Goal: Information Seeking & Learning: Check status

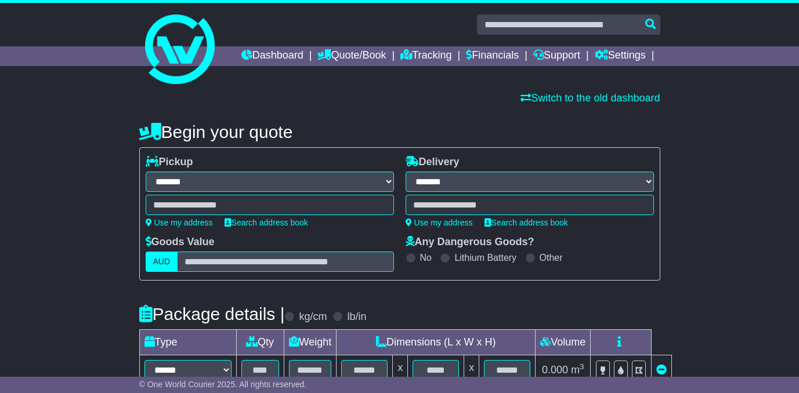
select select "**"
click at [472, 51] on icon at bounding box center [469, 54] width 6 height 10
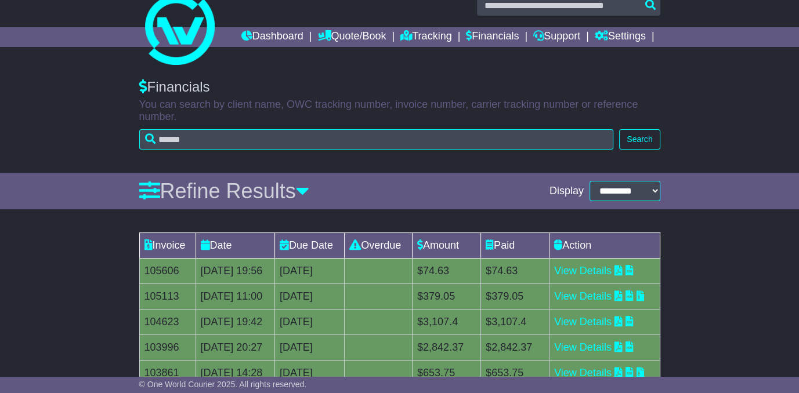
scroll to position [30, 0]
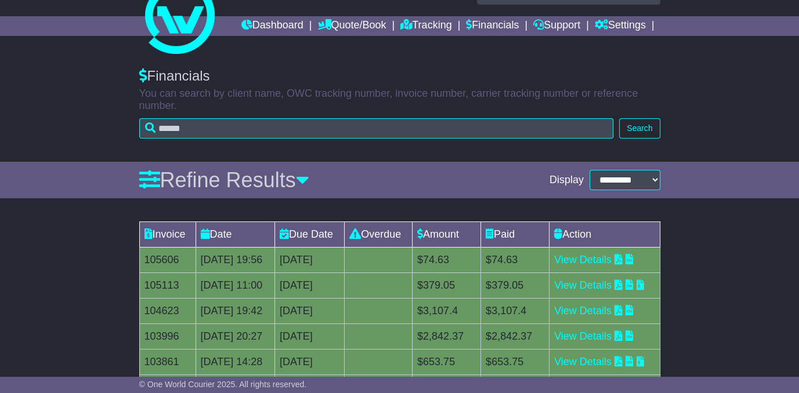
click at [679, 324] on div "Invoice Date Due Date Overdue Amount Paid Action 105606 14 Aug 2025 19:56 28th …" at bounding box center [399, 369] width 799 height 306
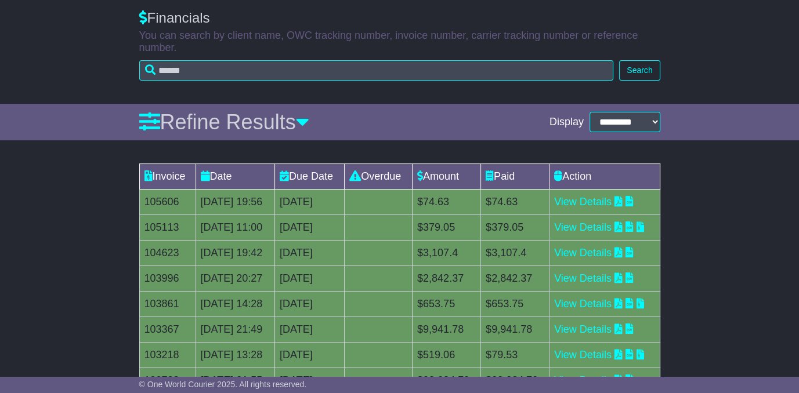
click at [502, 161] on div "**********" at bounding box center [399, 230] width 799 height 465
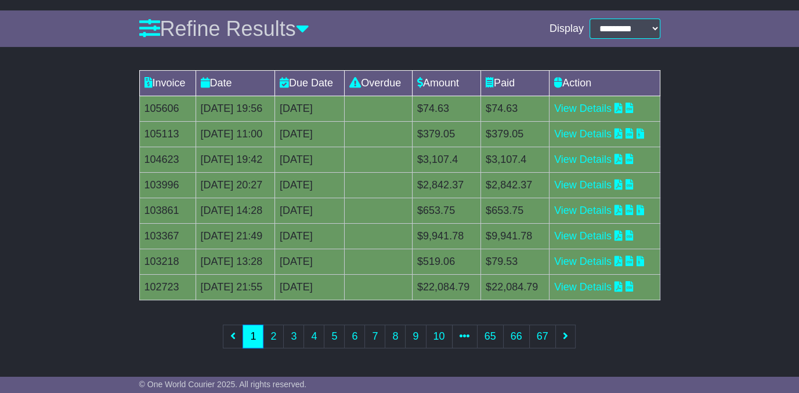
scroll to position [309, 0]
click at [249, 343] on link "1" at bounding box center [253, 337] width 21 height 24
click at [272, 337] on link "2" at bounding box center [273, 337] width 21 height 24
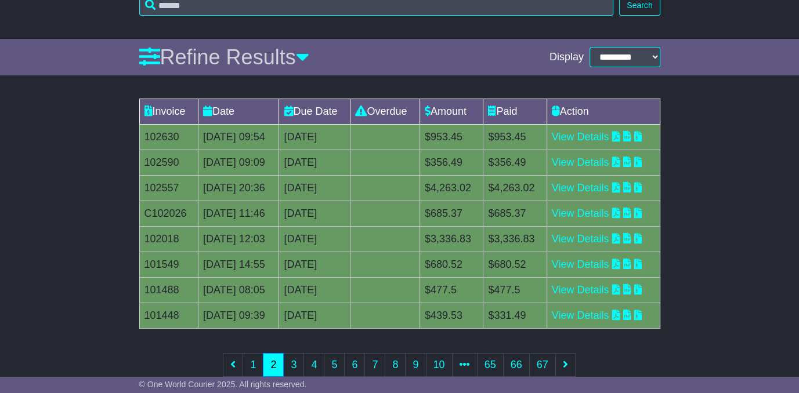
scroll to position [199, 0]
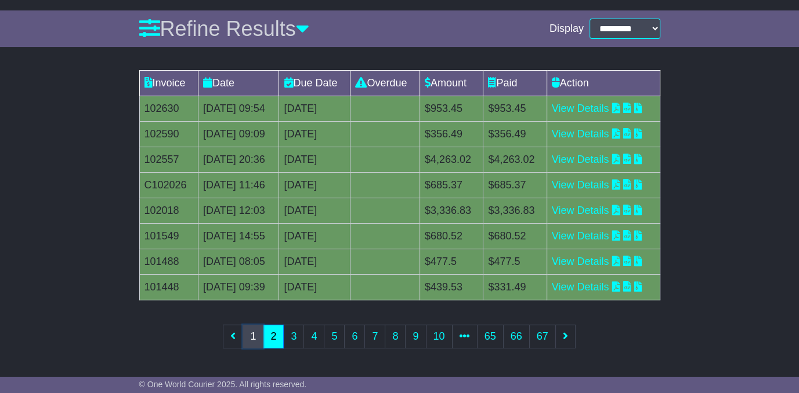
click at [256, 342] on link "1" at bounding box center [253, 337] width 21 height 24
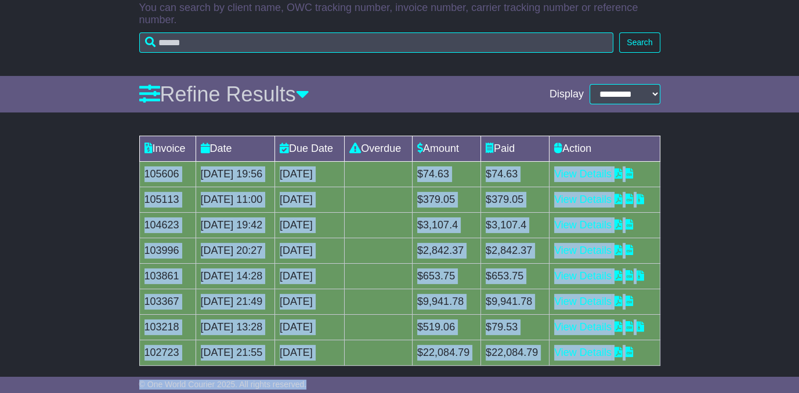
scroll to position [309, 0]
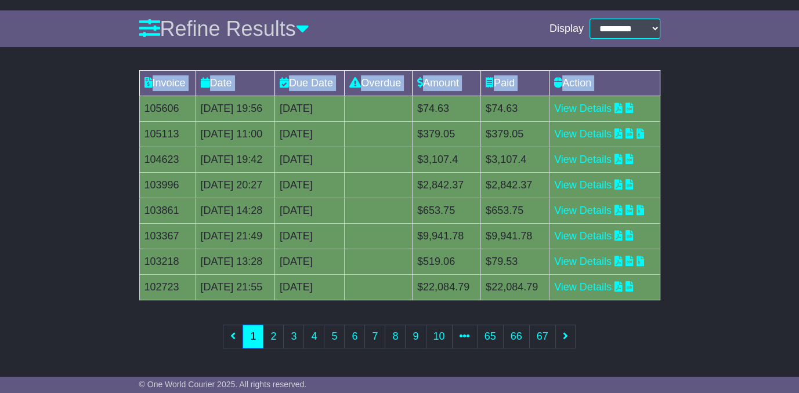
drag, startPoint x: 142, startPoint y: 206, endPoint x: 663, endPoint y: 285, distance: 526.4
click at [663, 285] on div "Invoice Date Due Date Overdue Amount Paid Action 105606 14 Aug 2025 19:56 28th …" at bounding box center [399, 217] width 533 height 306
copy table "Invoice Date Due Date Overdue Amount Paid Action"
click at [279, 342] on link "2" at bounding box center [273, 337] width 21 height 24
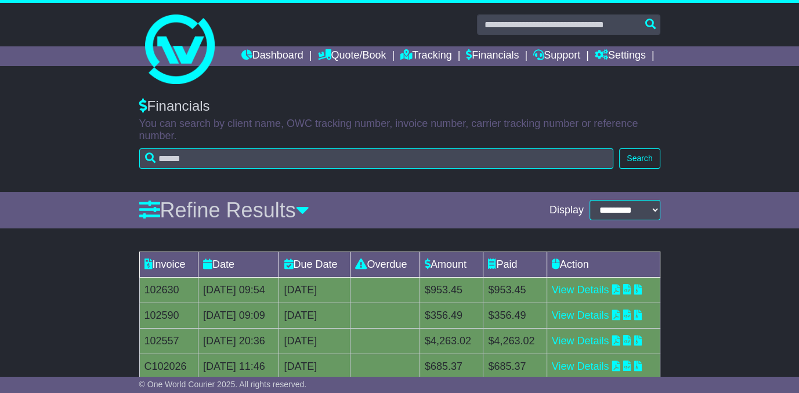
click at [97, 285] on div "Invoice Date Due Date Overdue Amount Paid Action 102630 16 Jul 2025 09:54 23rd …" at bounding box center [399, 399] width 799 height 306
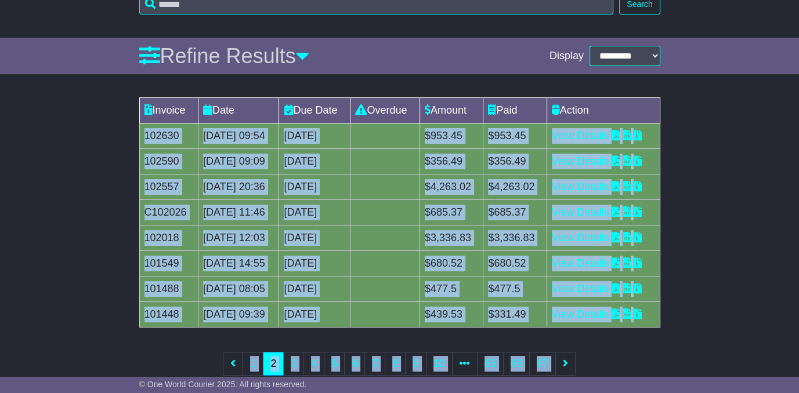
scroll to position [199, 0]
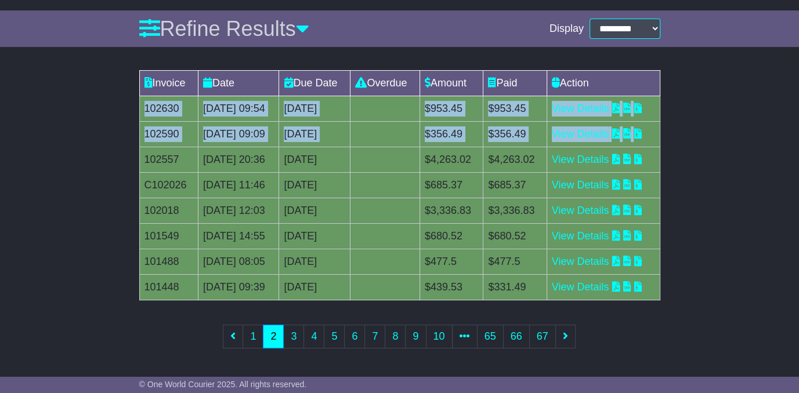
drag, startPoint x: 144, startPoint y: 308, endPoint x: 645, endPoint y: 142, distance: 528.0
click at [645, 142] on tbody "102630 16 Jul 2025 09:54 23rd July 2025 0 day(s) Payment In Process $953.45 $95…" at bounding box center [399, 198] width 520 height 204
copy tbody "102630 16 Jul 2025 09:54 23rd July 2025 0 day(s) Payment In Process $953.45 $95…"
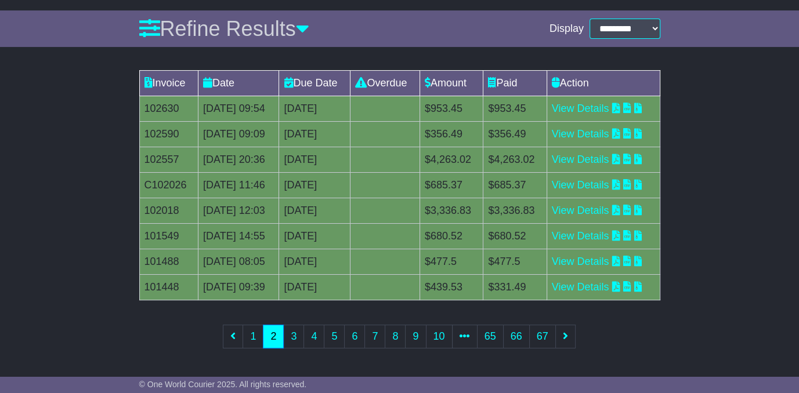
click at [109, 170] on div "Invoice Date Due Date Overdue Amount Paid Action 102630 16 Jul 2025 09:54 23rd …" at bounding box center [399, 217] width 799 height 306
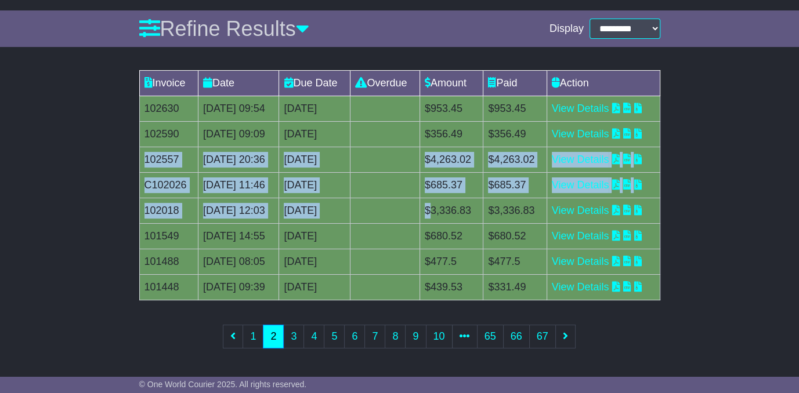
drag, startPoint x: 143, startPoint y: 160, endPoint x: 449, endPoint y: 215, distance: 311.1
click at [449, 215] on tbody "102630 16 Jul 2025 09:54 23rd July 2025 0 day(s) Payment In Process $953.45 $95…" at bounding box center [399, 198] width 520 height 204
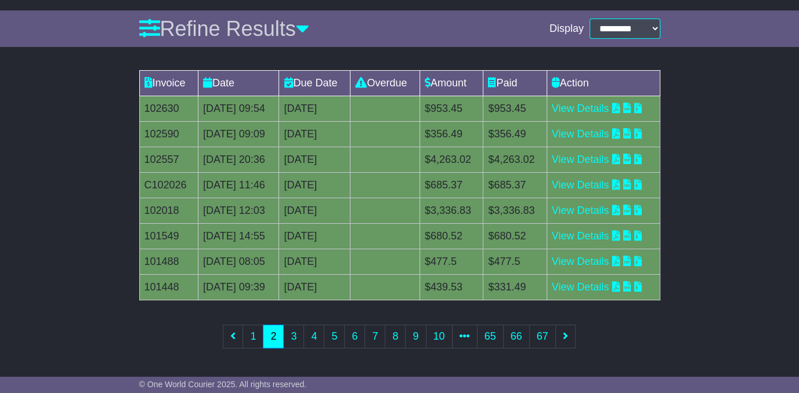
click at [35, 291] on div "Invoice Date Due Date Overdue Amount Paid Action 102630 16 Jul 2025 09:54 23rd …" at bounding box center [399, 217] width 799 height 306
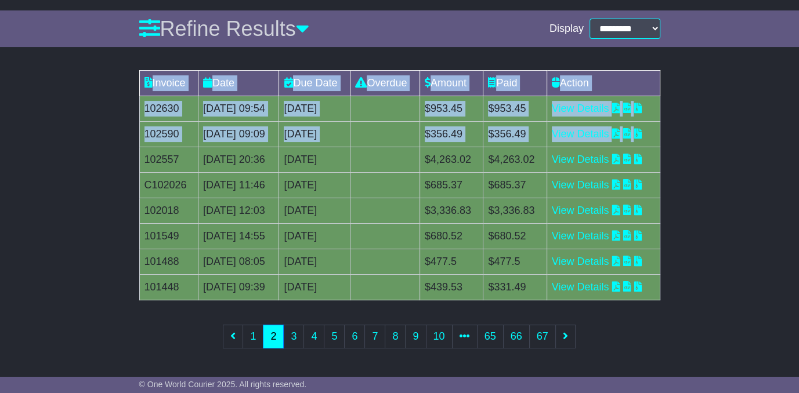
drag, startPoint x: 144, startPoint y: 163, endPoint x: 671, endPoint y: 291, distance: 542.2
click at [670, 292] on div "Invoice Date Due Date Overdue Amount Paid Action 102630 16 Jul 2025 09:54 23rd …" at bounding box center [399, 217] width 799 height 306
copy table "Invoice Date Due Date Overdue Amount Paid Action 102630 16 Jul 2025 09:54 23rd …"
click at [297, 342] on link "3" at bounding box center [293, 337] width 21 height 24
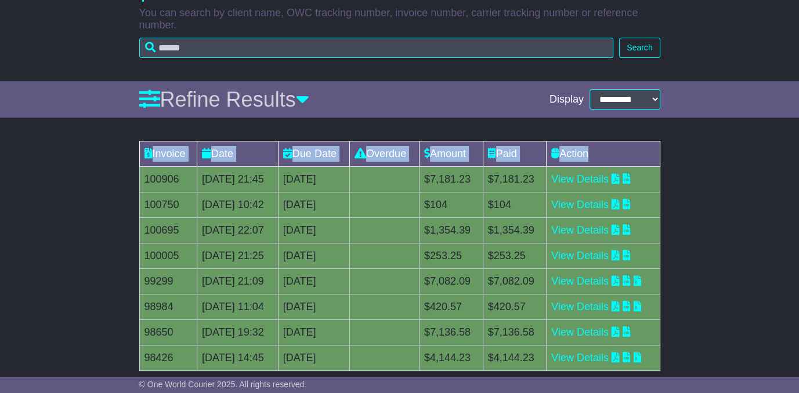
scroll to position [135, 0]
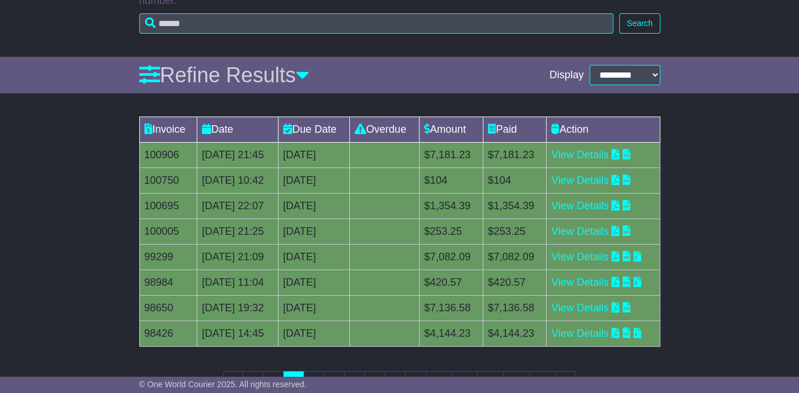
click at [85, 293] on div "Invoice Date Due Date Overdue Amount Paid Action 100906 30 Jun 2025 21:45 14th …" at bounding box center [399, 264] width 799 height 306
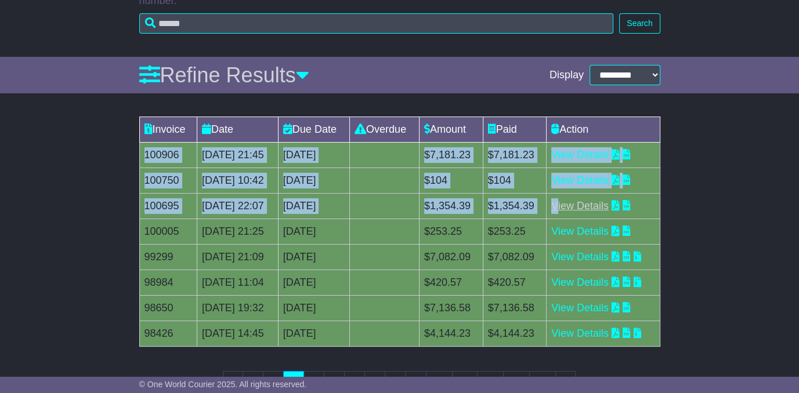
drag, startPoint x: 142, startPoint y: 170, endPoint x: 566, endPoint y: 226, distance: 428.3
click at [566, 226] on tbody "100906 30 Jun 2025 21:45 14th July 2025 0 day(s) Payment In Process $7,181.23 $…" at bounding box center [399, 245] width 520 height 204
copy tbody "100906 30 Jun 2025 21:45 14th July 2025 0 day(s) Payment In Process $7,181.23 $…"
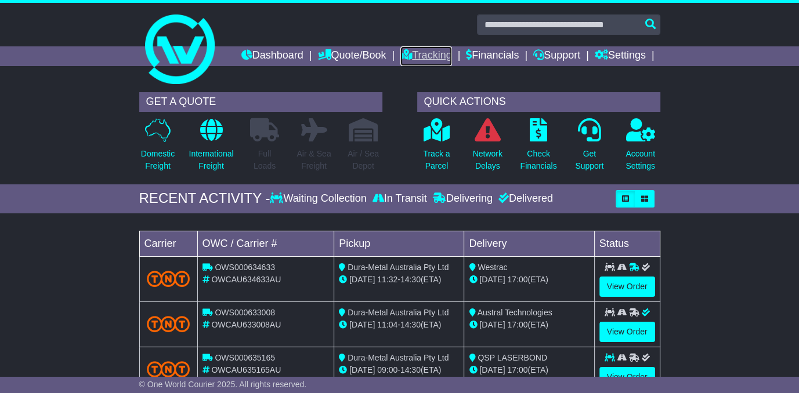
click at [451, 57] on link "Tracking" at bounding box center [425, 56] width 51 height 20
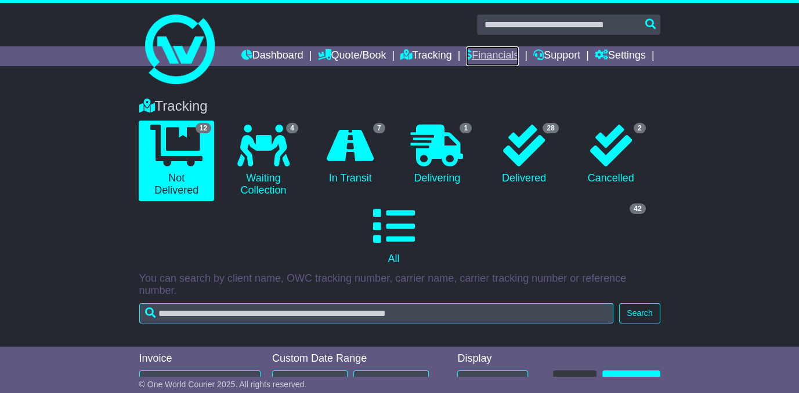
click at [519, 58] on link "Financials" at bounding box center [492, 56] width 53 height 20
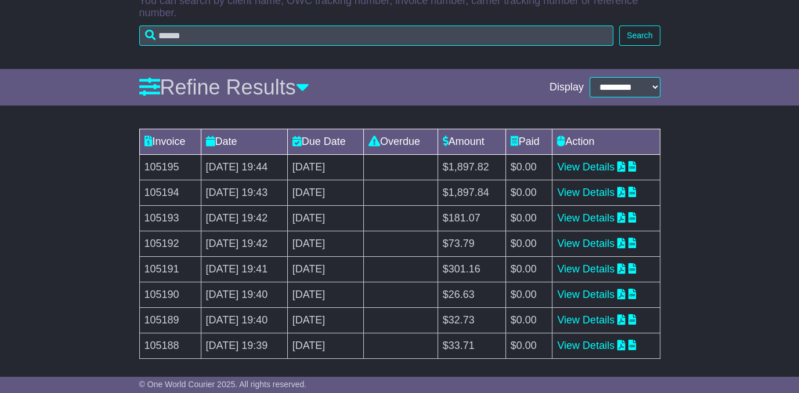
scroll to position [135, 0]
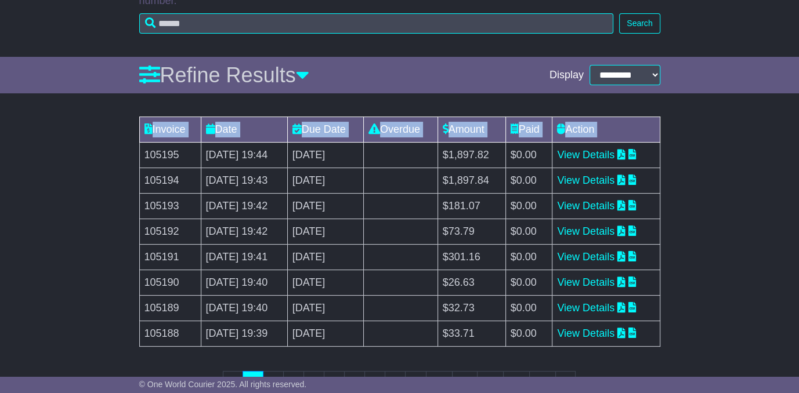
drag, startPoint x: 143, startPoint y: 172, endPoint x: 667, endPoint y: 356, distance: 554.7
click at [667, 356] on div "Invoice Date Due Date Overdue Amount Paid Action 105195 14 Aug 2025 19:44 28th …" at bounding box center [399, 264] width 799 height 306
copy table "Invoice Date Due Date Overdue Amount Paid Action"
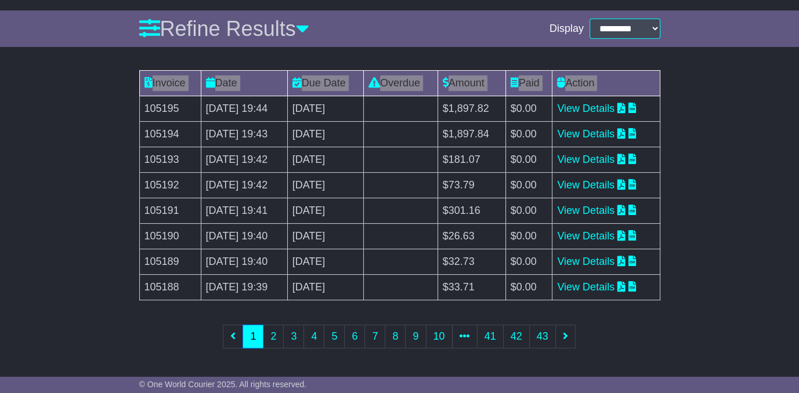
scroll to position [199, 0]
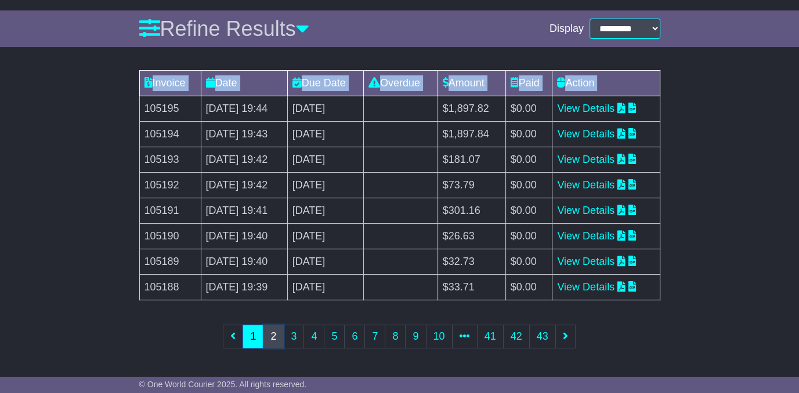
click at [269, 342] on link "2" at bounding box center [273, 337] width 21 height 24
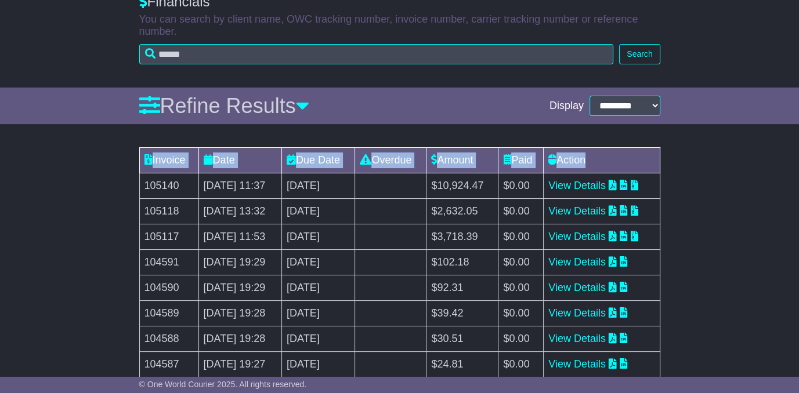
scroll to position [154, 0]
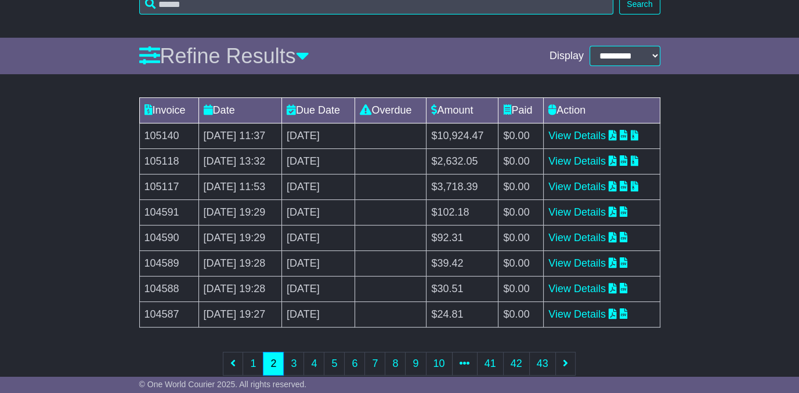
click at [81, 285] on div "Invoice Date Due Date Overdue Amount Paid Action 105140 13 Aug 2025 11:37 20th …" at bounding box center [399, 245] width 799 height 306
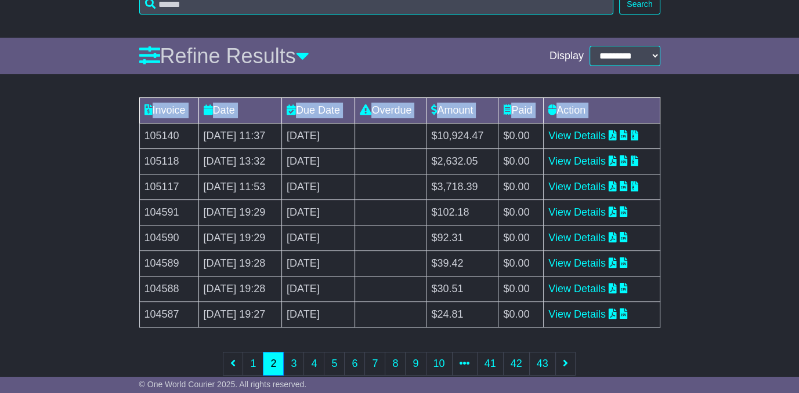
drag, startPoint x: 144, startPoint y: 154, endPoint x: 672, endPoint y: 340, distance: 560.4
click at [670, 341] on div "Invoice Date Due Date Overdue Amount Paid Action 105140 13 Aug 2025 11:37 20th …" at bounding box center [399, 245] width 799 height 306
copy table "Invoice Date Due Date Overdue Amount Paid Action"
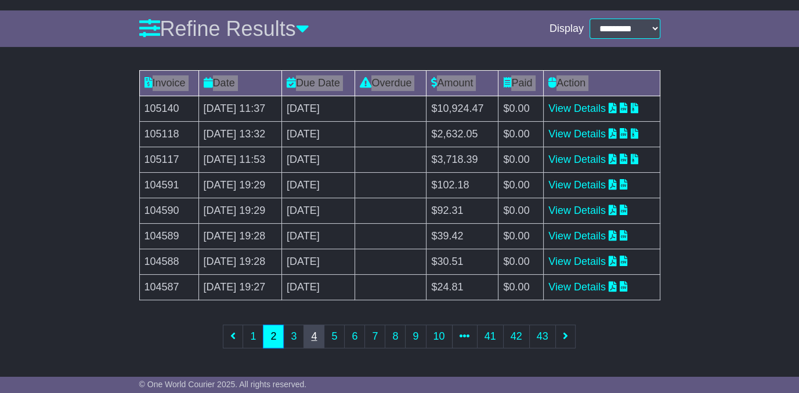
scroll to position [199, 0]
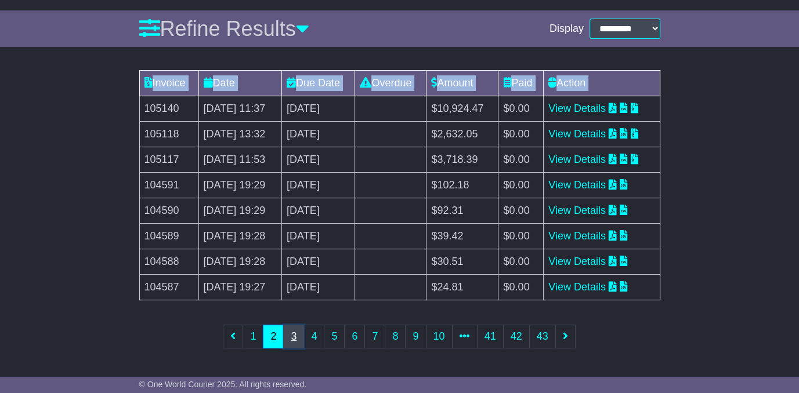
click at [299, 337] on link "3" at bounding box center [293, 337] width 21 height 24
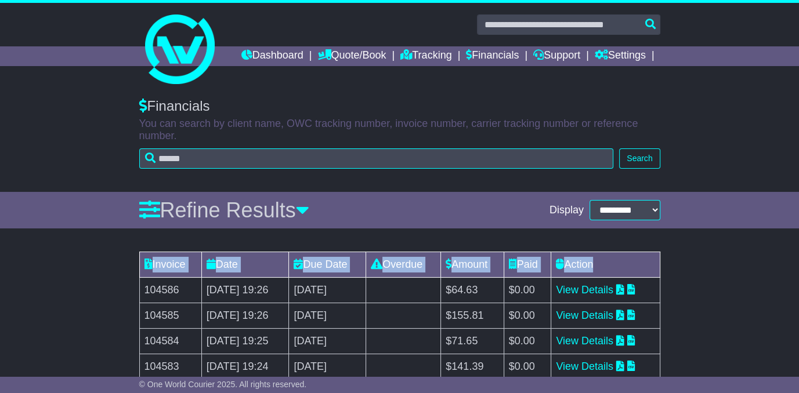
copy table "Invoice Date Due Date Overdue Amount Paid Action"
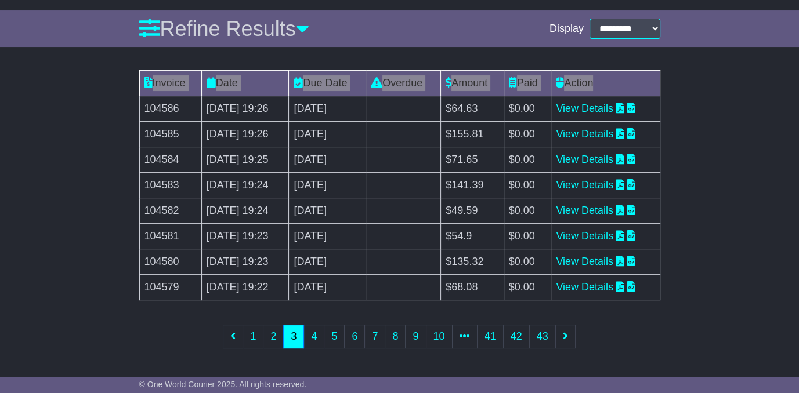
scroll to position [199, 0]
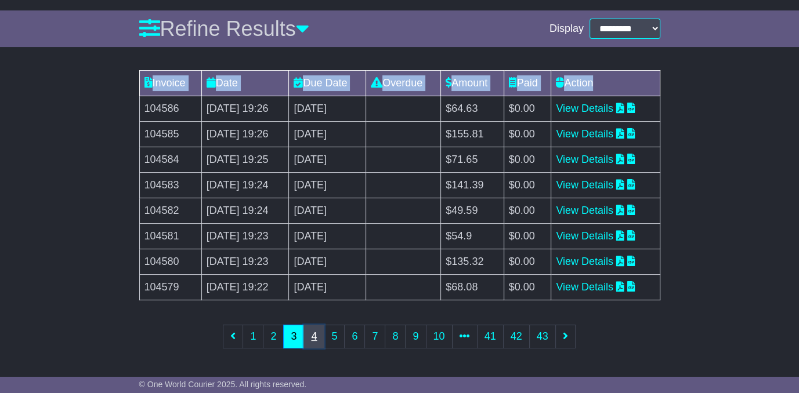
click at [313, 339] on link "4" at bounding box center [313, 337] width 21 height 24
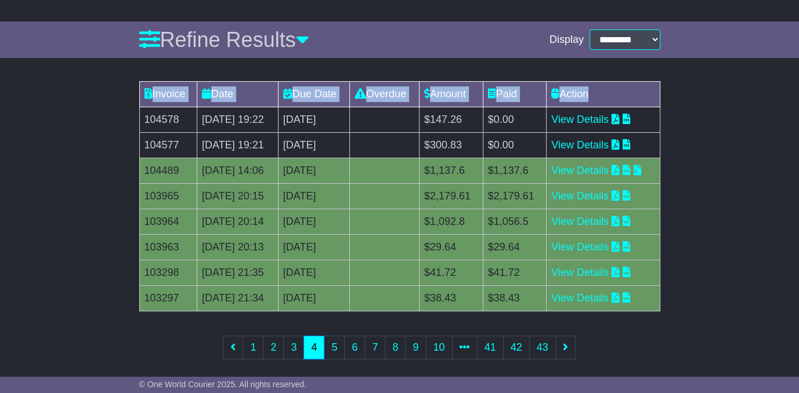
scroll to position [174, 0]
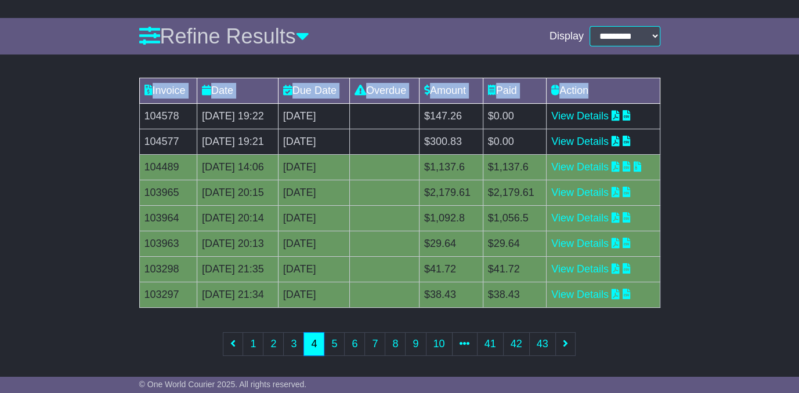
copy table "Invoice Date Due Date Overdue Amount Paid Action"
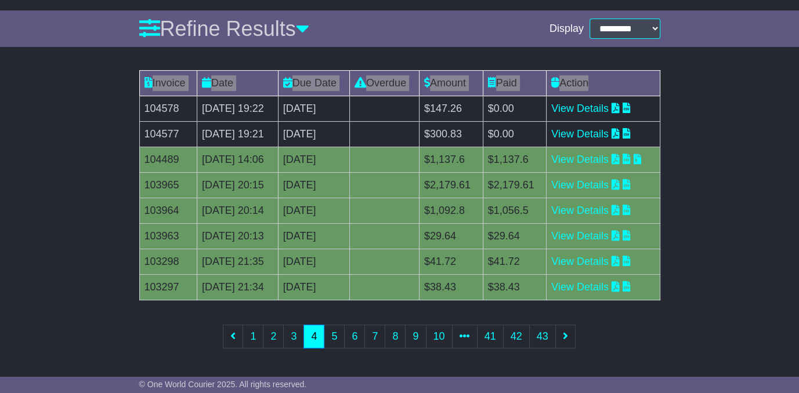
scroll to position [199, 0]
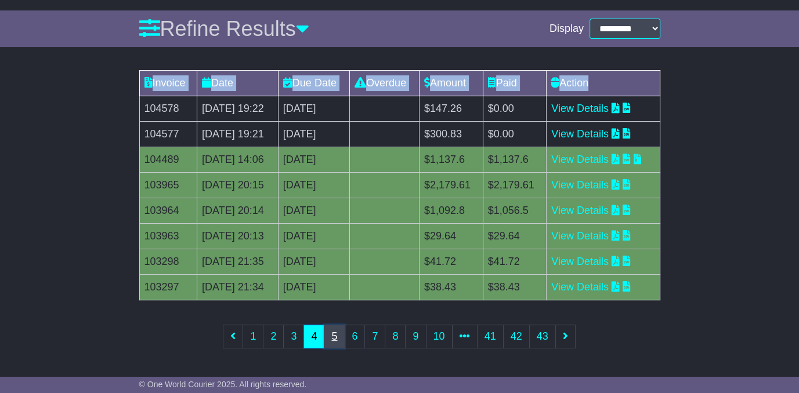
click at [335, 343] on link "5" at bounding box center [334, 337] width 21 height 24
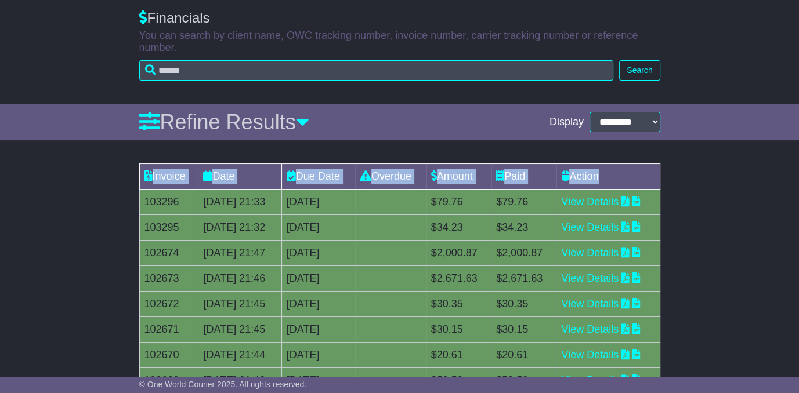
scroll to position [154, 0]
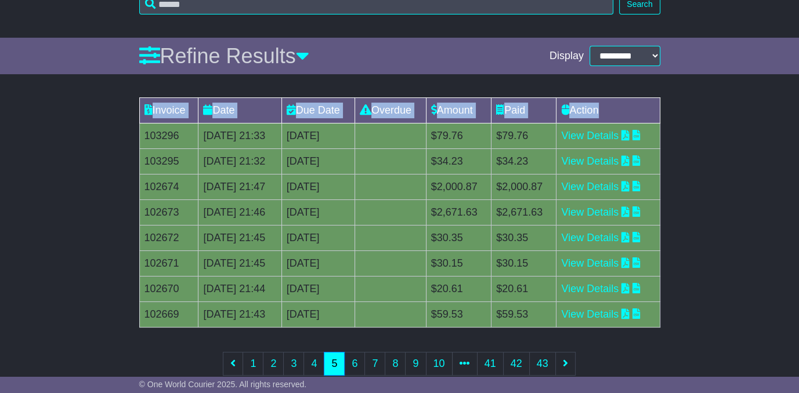
copy table "Invoice Date Due Date Overdue Amount Paid Action"
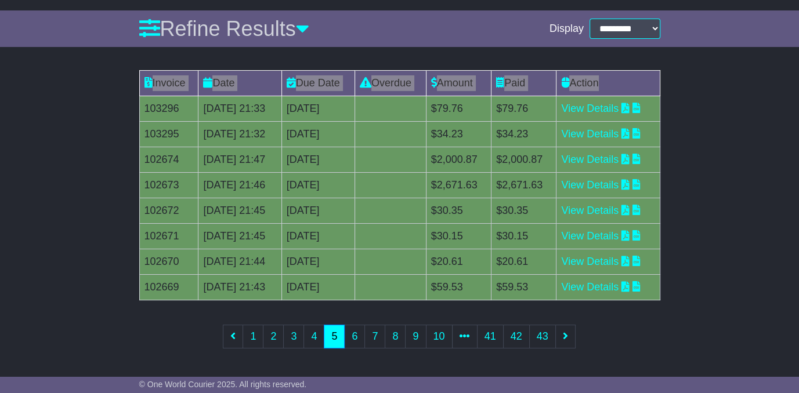
scroll to position [199, 0]
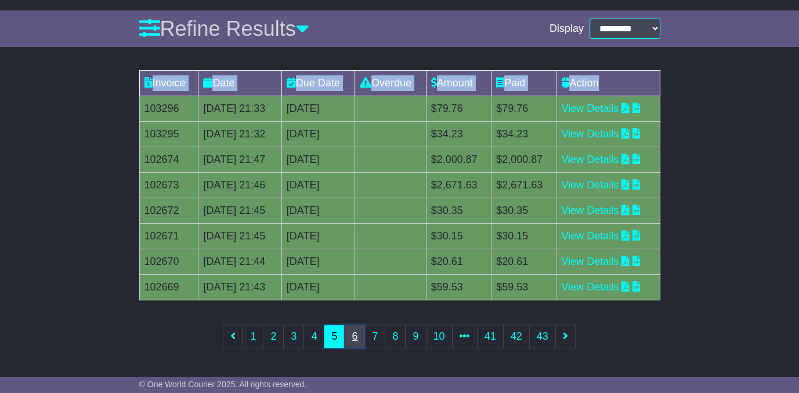
click at [353, 332] on link "6" at bounding box center [354, 337] width 21 height 24
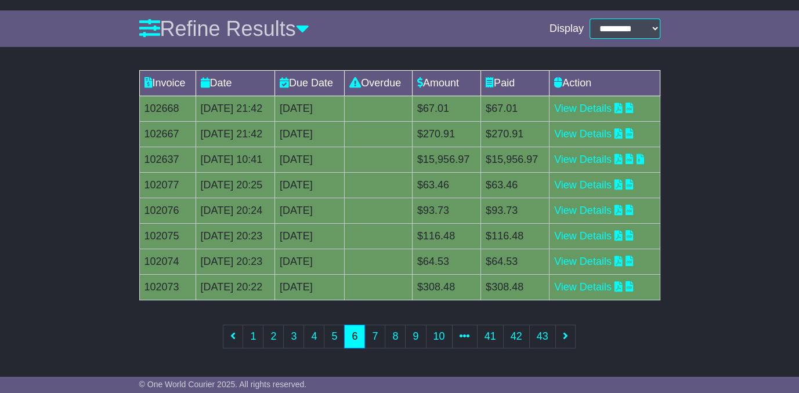
click at [77, 263] on div "Invoice Date Due Date Overdue Amount Paid Action 102668 17 Jul 2025 21:42 31st …" at bounding box center [399, 217] width 799 height 306
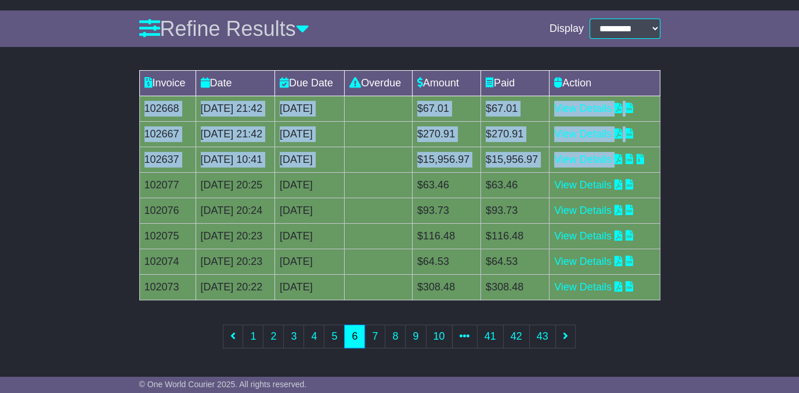
drag, startPoint x: 143, startPoint y: 107, endPoint x: 632, endPoint y: 162, distance: 492.8
click at [632, 162] on tbody "102668 17 Jul 2025 21:42 31st July 2025 0 day(s) Payment In Process $67.01 $67.…" at bounding box center [399, 198] width 520 height 204
copy tbody "102668 17 Jul 2025 21:42 31st July 2025 0 day(s) Payment In Process $67.01 $67.…"
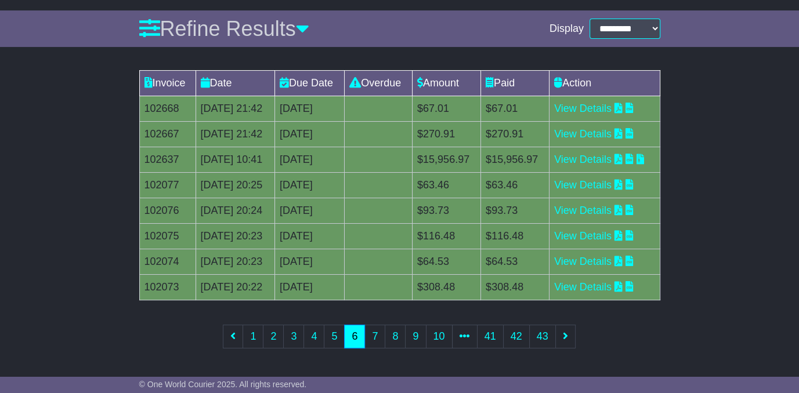
click at [78, 195] on div "Invoice Date Due Date Overdue Amount Paid Action 102668 17 Jul 2025 21:42 31st …" at bounding box center [399, 217] width 799 height 306
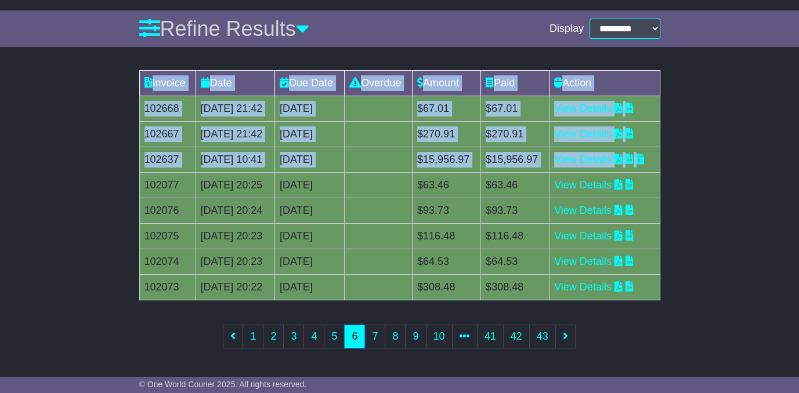
drag, startPoint x: 146, startPoint y: 182, endPoint x: 668, endPoint y: 291, distance: 533.4
click at [667, 291] on div "Invoice Date Due Date Overdue Amount Paid Action 102668 17 Jul 2025 21:42 31st …" at bounding box center [399, 217] width 799 height 306
copy table "Invoice Date Due Date Overdue Amount Paid Action 102668 17 Jul 2025 21:42 31st …"
click at [376, 347] on link "7" at bounding box center [374, 337] width 21 height 24
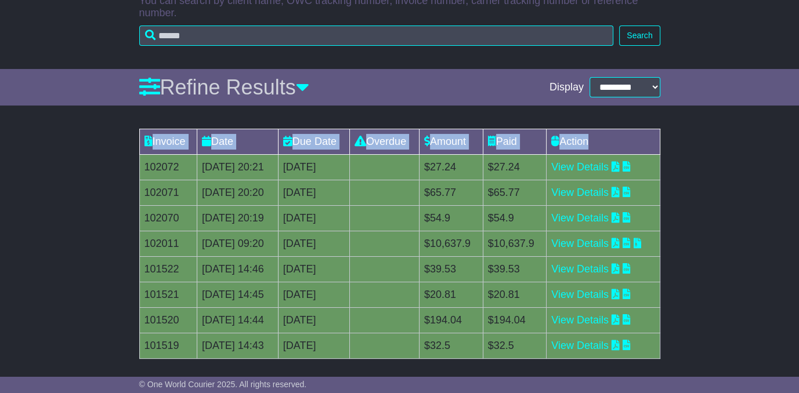
scroll to position [135, 0]
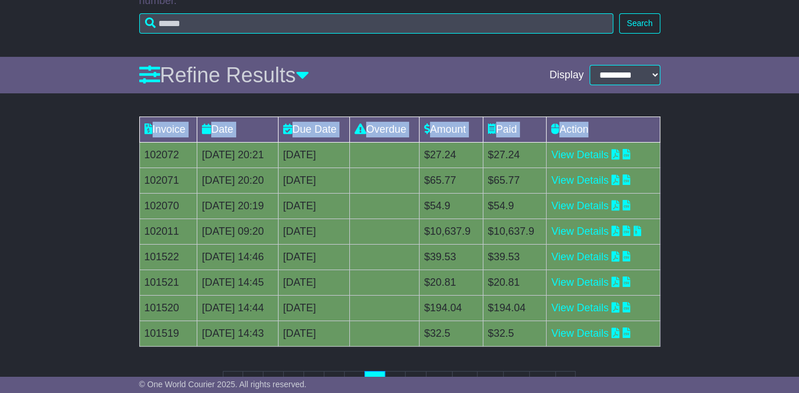
copy table "Invoice Date Due Date Overdue Amount Paid Action 102668 17 Jul 2025 21:42 31st …"
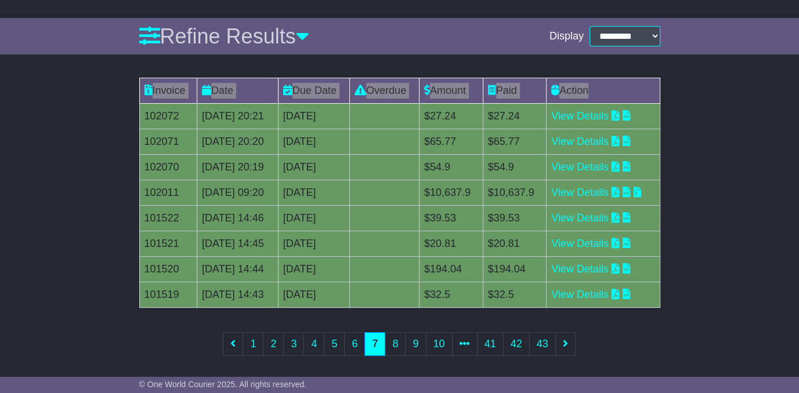
scroll to position [199, 0]
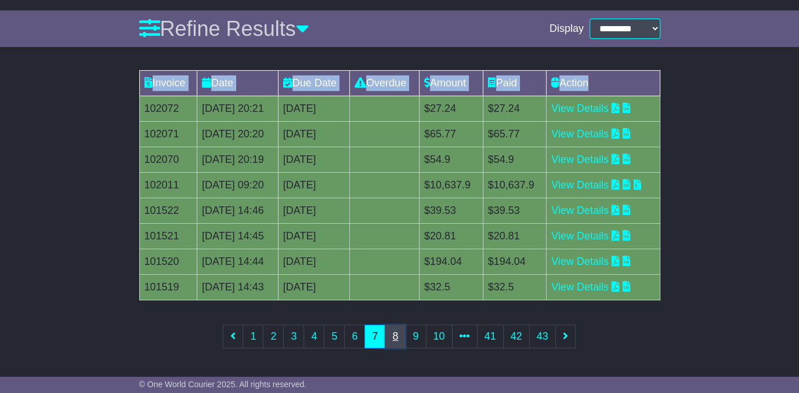
click at [397, 341] on link "8" at bounding box center [395, 337] width 21 height 24
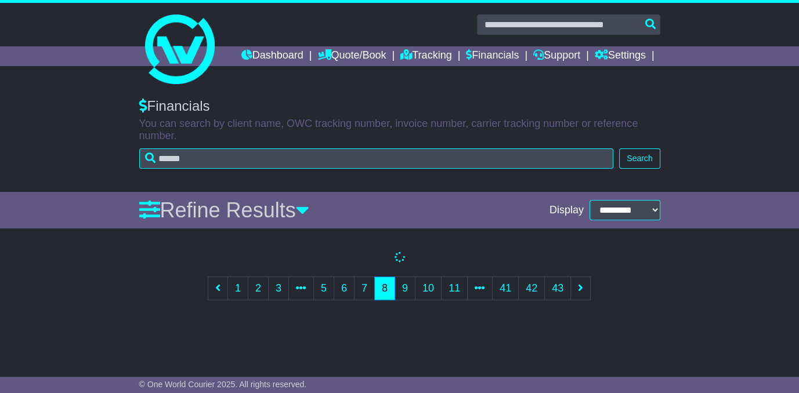
scroll to position [0, 0]
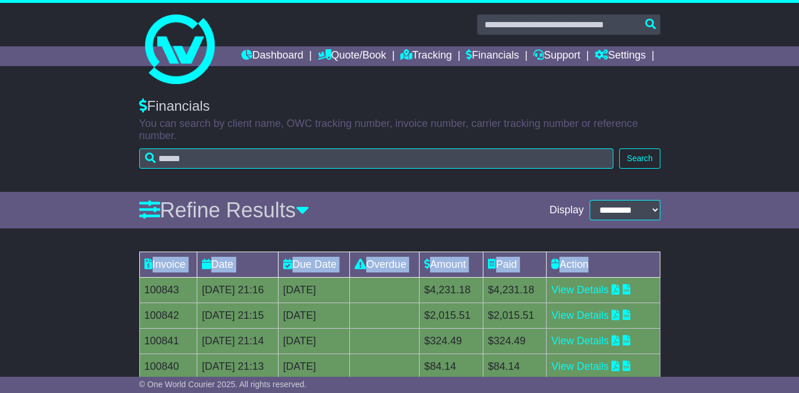
copy table "Invoice Date Due Date Overdue Amount Paid Action 102668 17 Jul 2025 21:42 31st …"
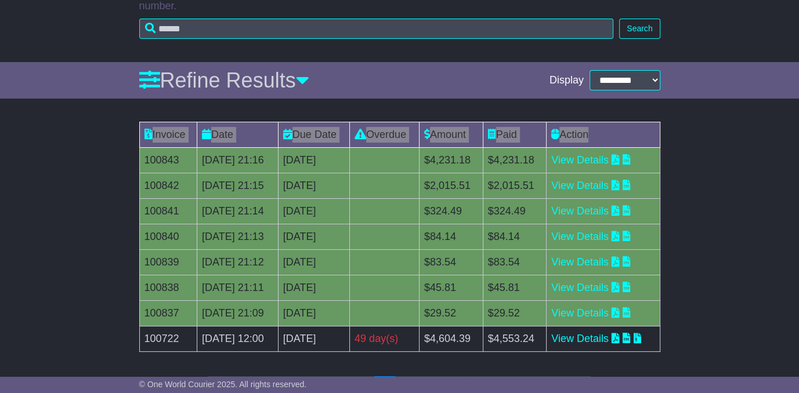
scroll to position [199, 0]
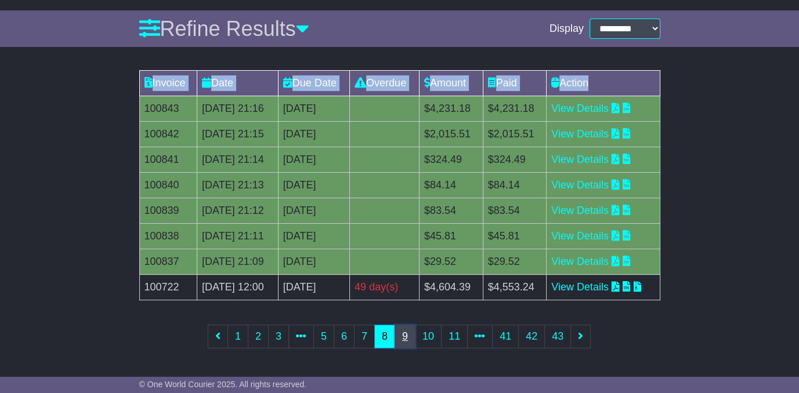
click at [406, 342] on link "9" at bounding box center [405, 337] width 21 height 24
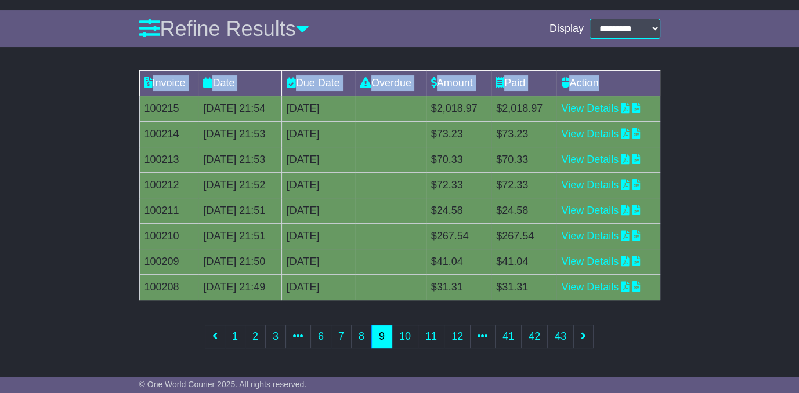
scroll to position [193, 0]
copy table "Invoice Date Due Date Overdue Amount Paid Action 102668 17 Jul 2025 21:42 31st …"
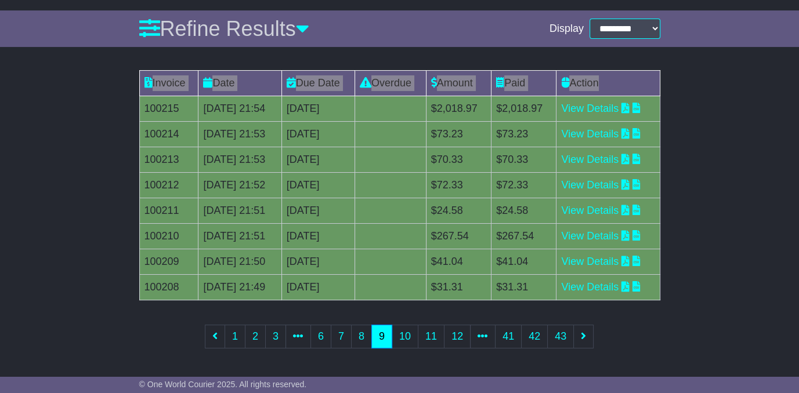
scroll to position [199, 0]
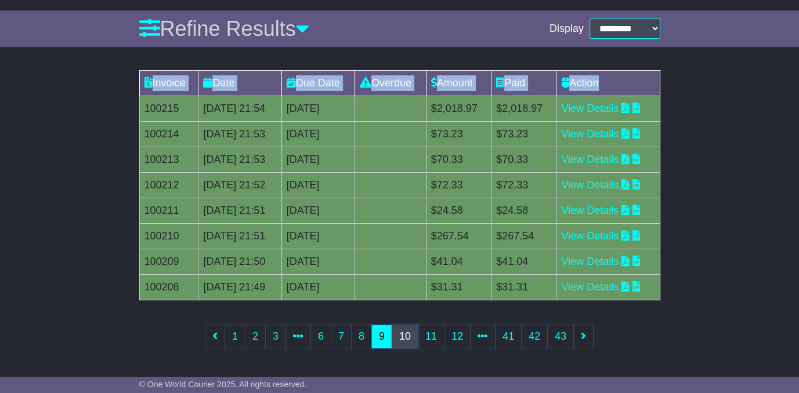
click at [401, 339] on link "10" at bounding box center [405, 337] width 27 height 24
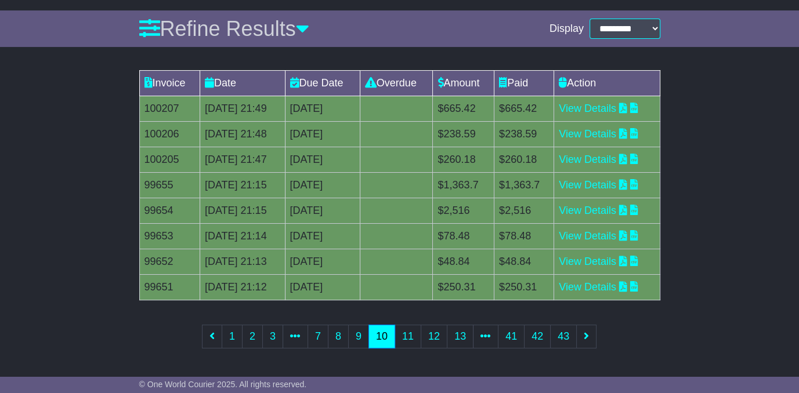
click at [77, 163] on div "Invoice Date Due Date Overdue Amount Paid Action 100207 19 Jun 2025 21:49 3rd J…" at bounding box center [399, 217] width 799 height 306
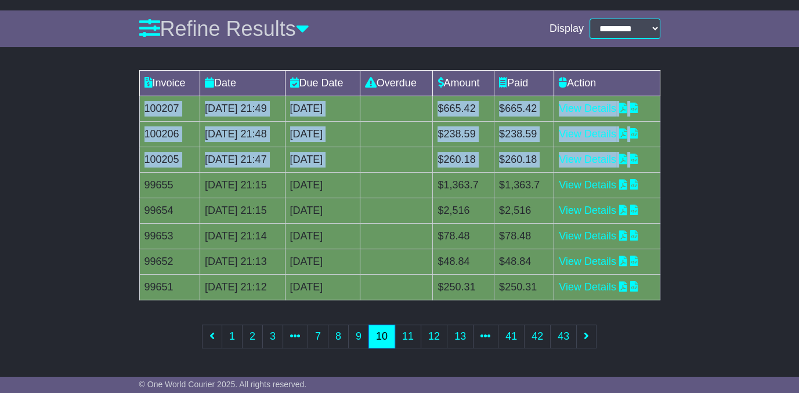
drag, startPoint x: 144, startPoint y: 106, endPoint x: 653, endPoint y: 155, distance: 511.8
click at [653, 155] on tbody "100207 19 Jun 2025 21:49 3rd July 2025 0 day(s) Payment In Process $665.42 $665…" at bounding box center [399, 198] width 520 height 204
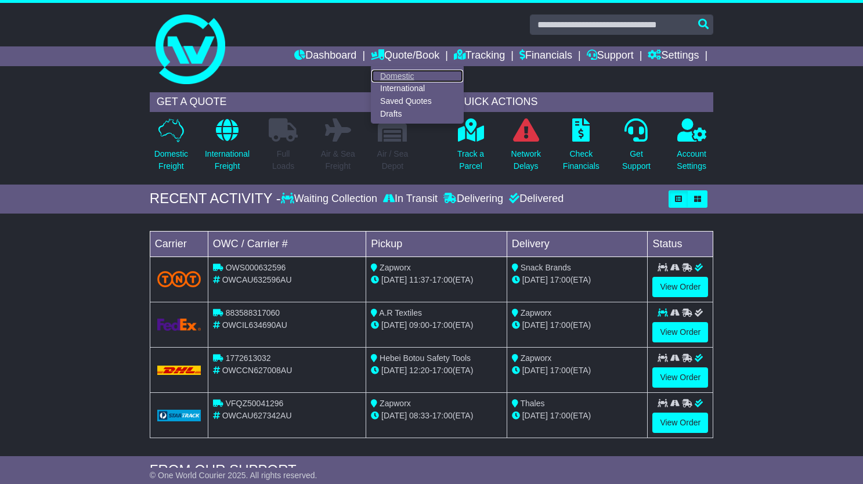
click at [389, 75] on link "Domestic" at bounding box center [417, 76] width 92 height 13
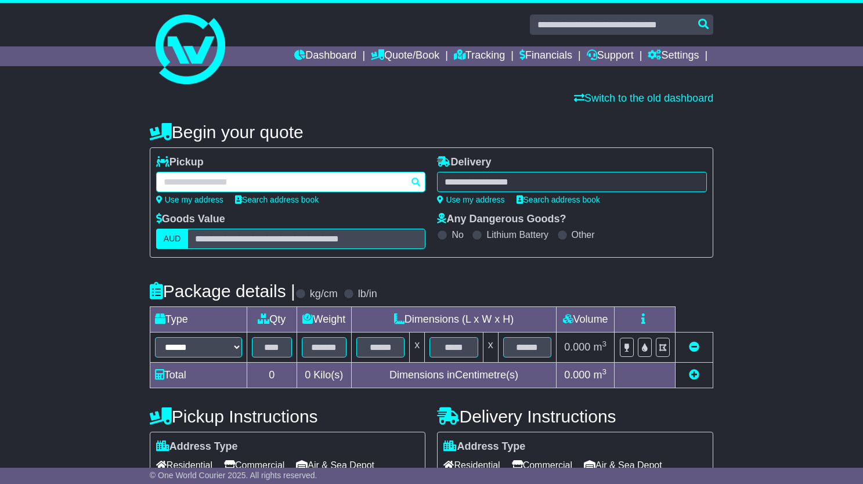
click at [288, 182] on div at bounding box center [291, 182] width 270 height 20
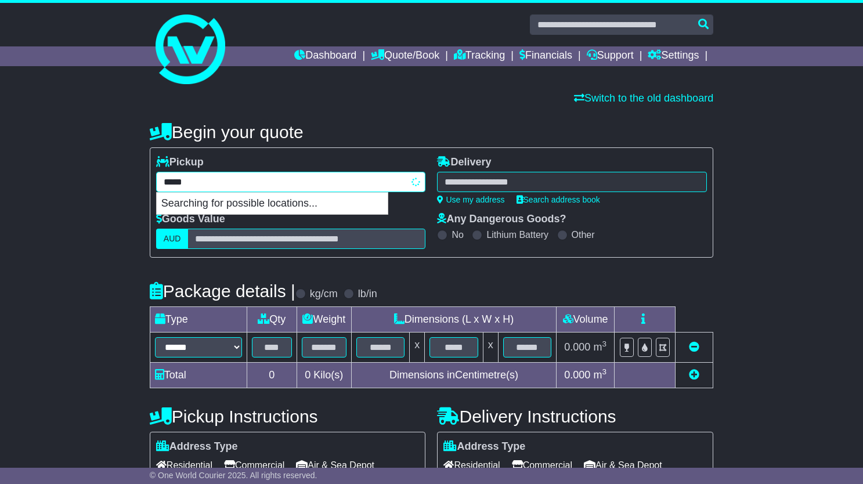
type input "******"
type input "*********"
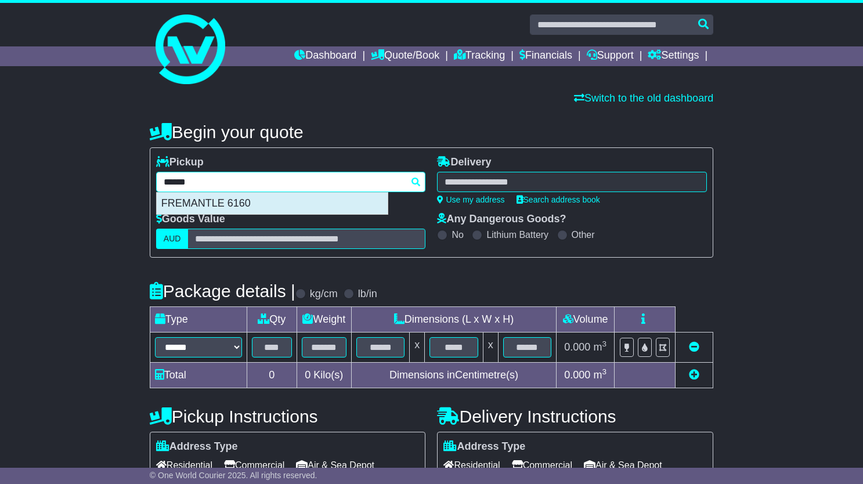
click at [189, 197] on div "FREMANTLE 6160" at bounding box center [272, 204] width 231 height 22
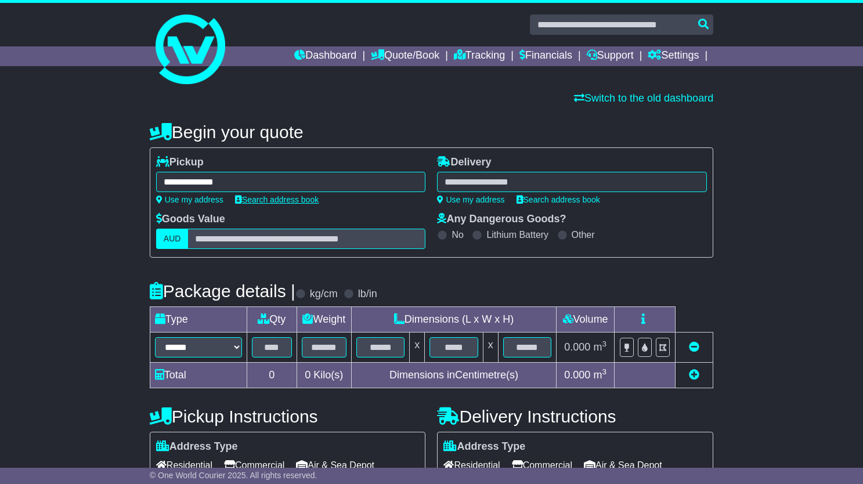
type input "**********"
click at [565, 183] on div at bounding box center [572, 182] width 270 height 20
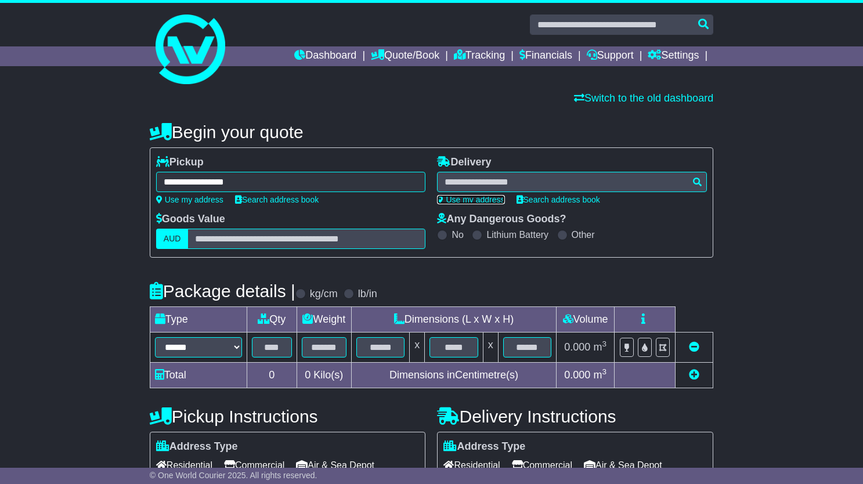
click at [477, 201] on link "Use my address" at bounding box center [470, 199] width 67 height 9
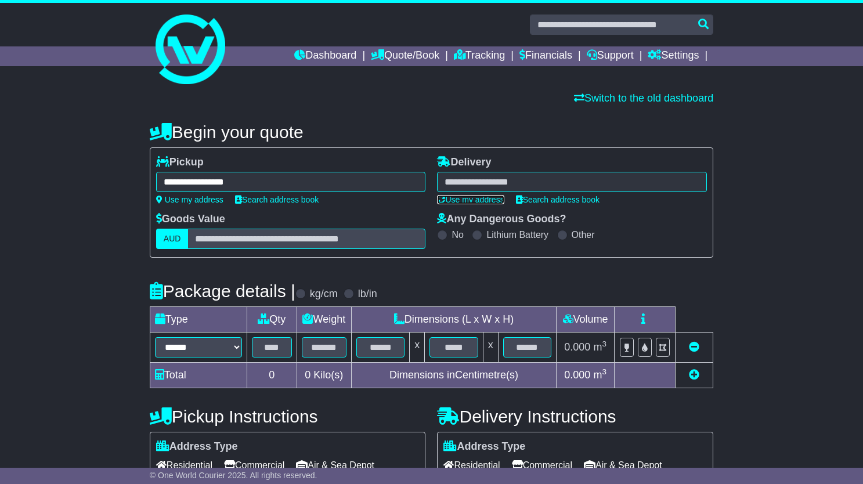
type input "**********"
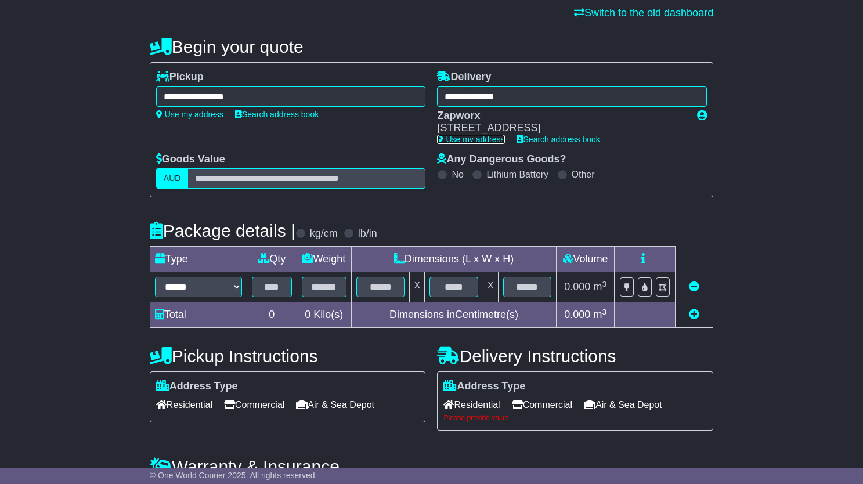
scroll to position [97, 0]
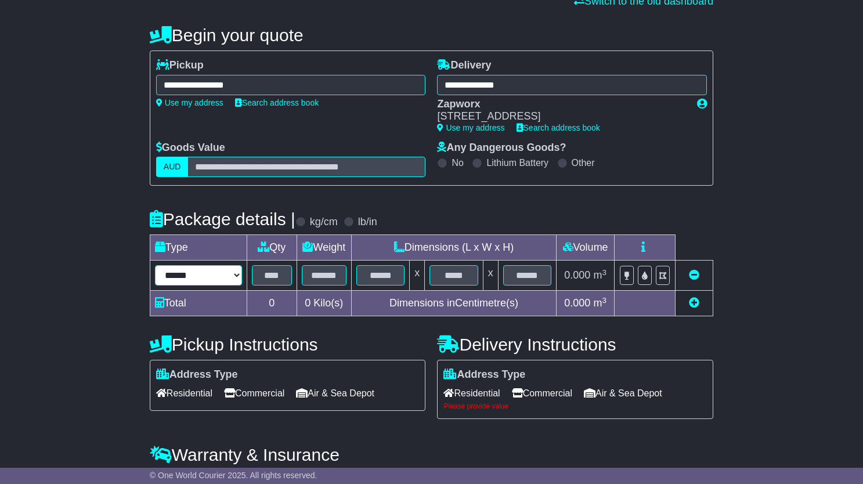
click at [201, 274] on select "****** ****** *** ******** ***** **** **** ****** *** *******" at bounding box center [198, 275] width 87 height 20
select select "*****"
click at [155, 265] on select "****** ****** *** ******** ***** **** **** ****** *** *******" at bounding box center [198, 275] width 87 height 20
click at [276, 274] on input "text" at bounding box center [272, 275] width 40 height 20
type input "*"
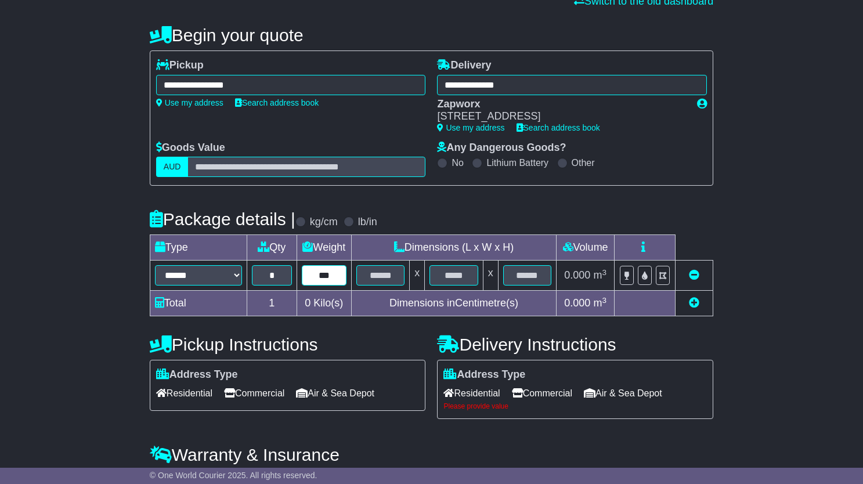
type input "***"
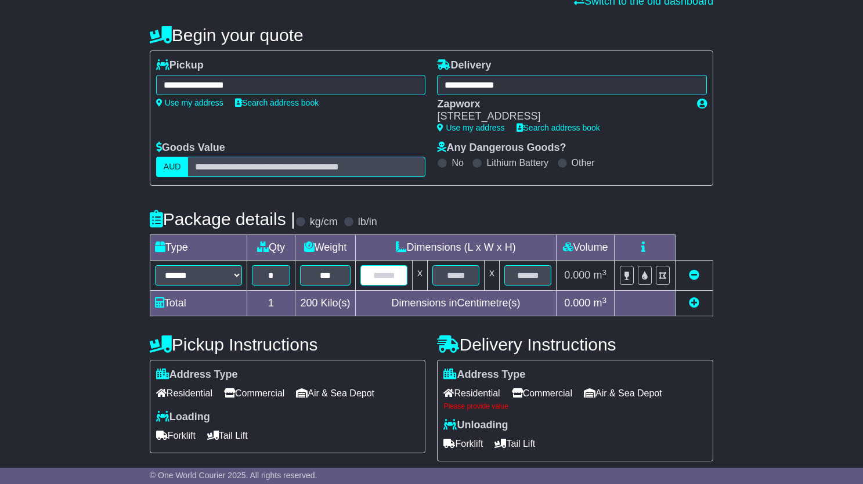
click at [378, 271] on input "text" at bounding box center [383, 275] width 47 height 20
type input "***"
type input "**"
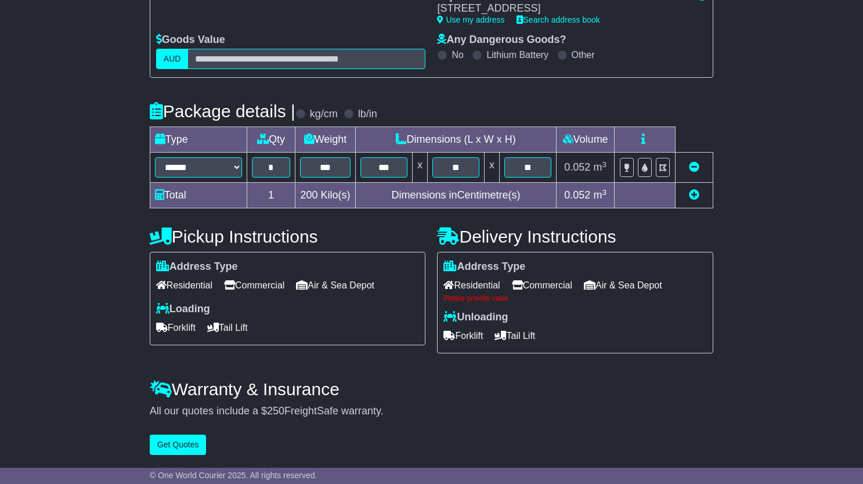
click at [255, 283] on span "Commercial" at bounding box center [254, 285] width 60 height 18
drag, startPoint x: 173, startPoint y: 331, endPoint x: 206, endPoint y: 330, distance: 33.1
click at [173, 331] on span "Forklift" at bounding box center [175, 328] width 39 height 18
click at [544, 284] on span "Commercial" at bounding box center [542, 285] width 60 height 18
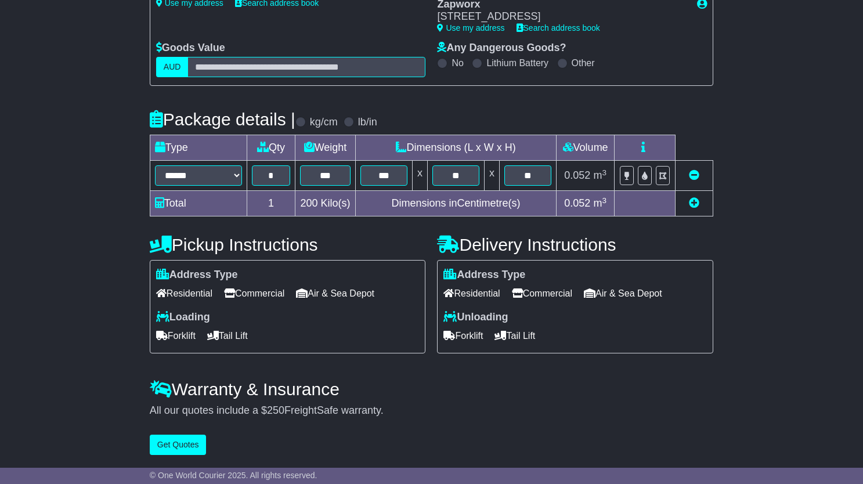
click at [466, 338] on span "Forklift" at bounding box center [462, 336] width 39 height 18
click at [176, 337] on span "Forklift" at bounding box center [175, 336] width 39 height 18
click at [175, 447] on button "Get Quotes" at bounding box center [178, 445] width 57 height 20
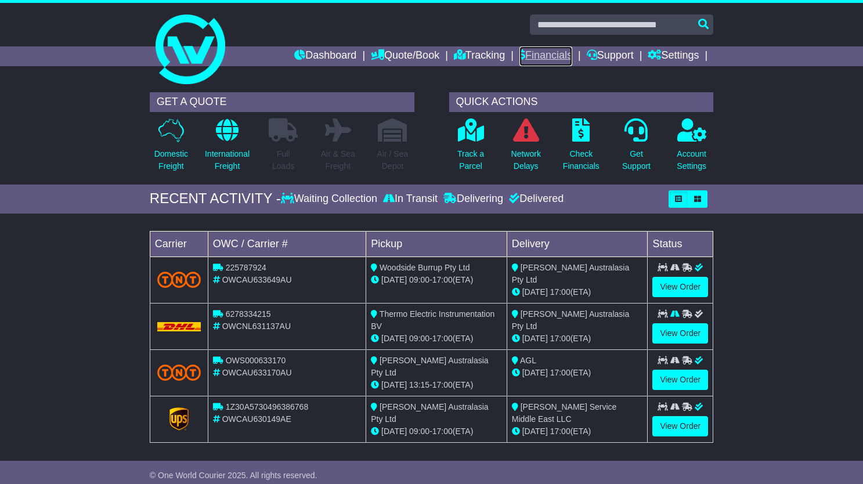
click at [520, 54] on link "Financials" at bounding box center [545, 56] width 53 height 20
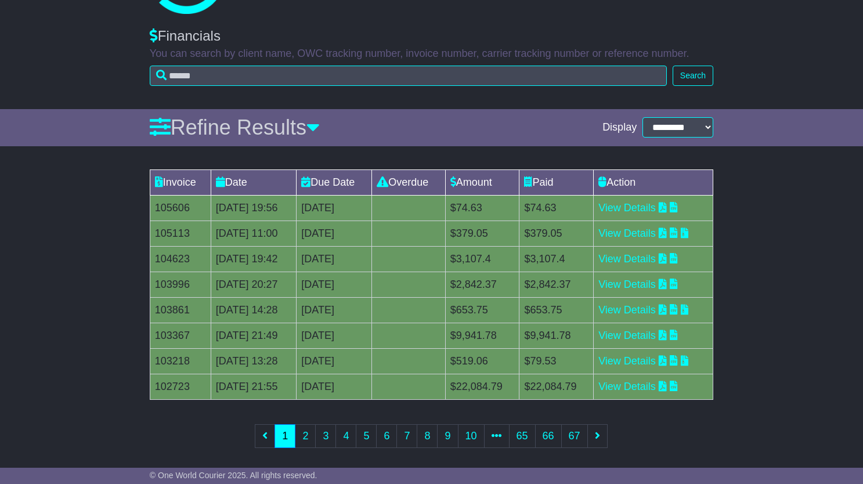
scroll to position [78, 0]
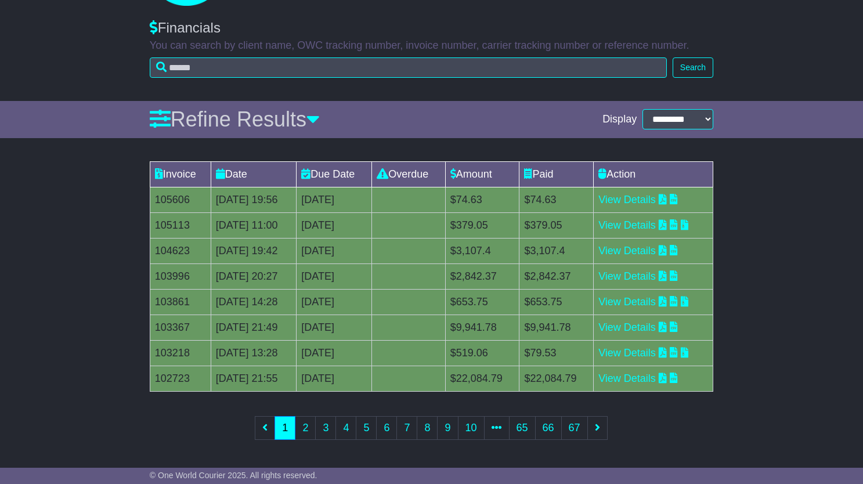
click at [212, 196] on td "[DATE] 19:56" at bounding box center [254, 200] width 86 height 26
click at [728, 442] on div "Invoice Date Due Date Overdue Amount Paid Action 105606 14 Aug 2025 19:56 [DATE…" at bounding box center [431, 308] width 863 height 306
click at [312, 428] on link "2" at bounding box center [305, 428] width 21 height 24
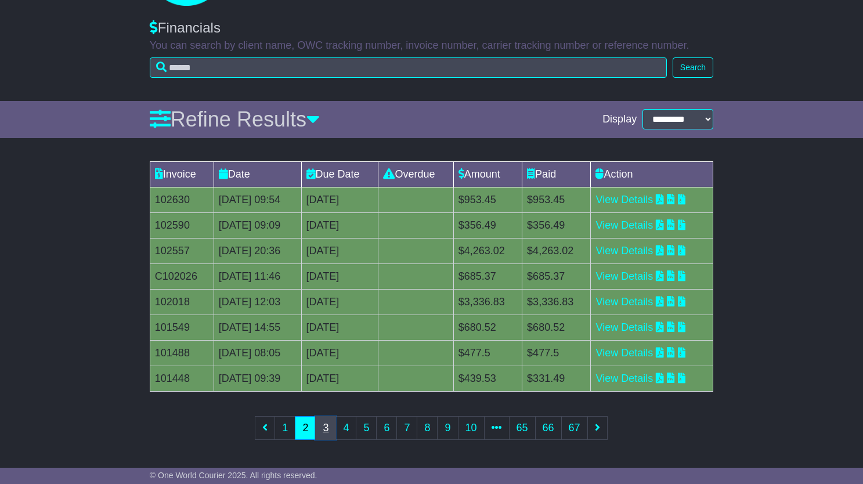
click at [327, 430] on link "3" at bounding box center [325, 428] width 21 height 24
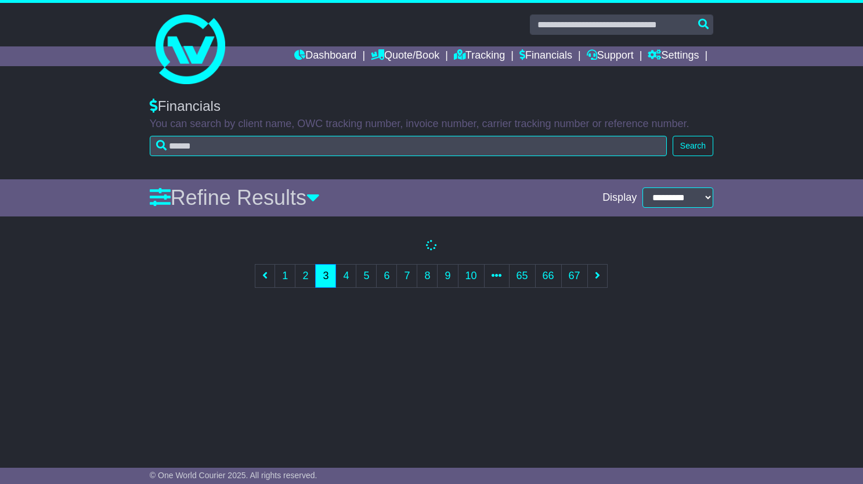
scroll to position [0, 0]
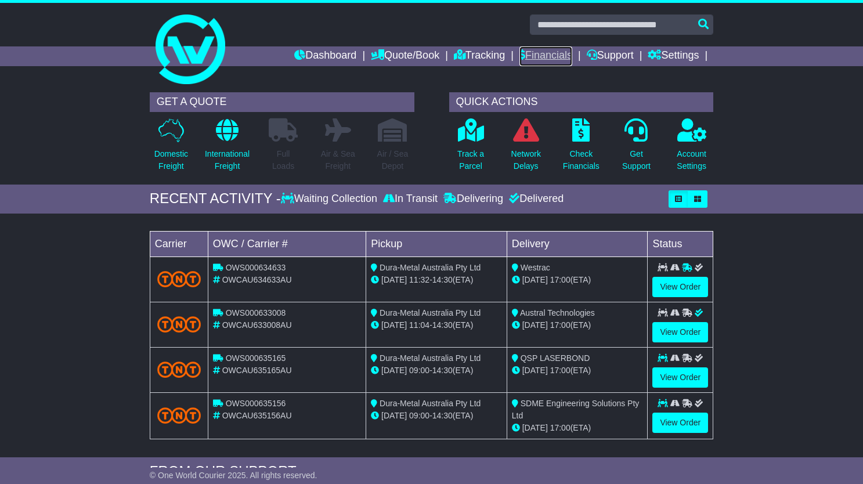
click at [519, 57] on link "Financials" at bounding box center [545, 56] width 53 height 20
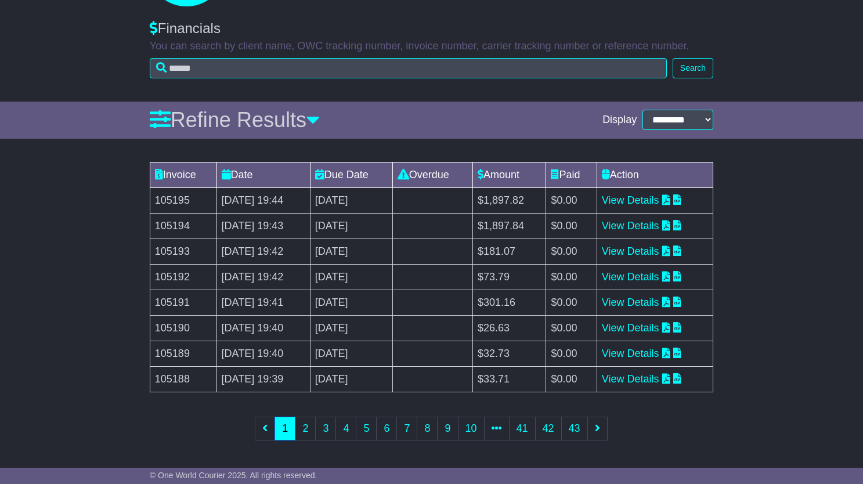
scroll to position [78, 0]
click at [303, 429] on link "2" at bounding box center [305, 428] width 21 height 24
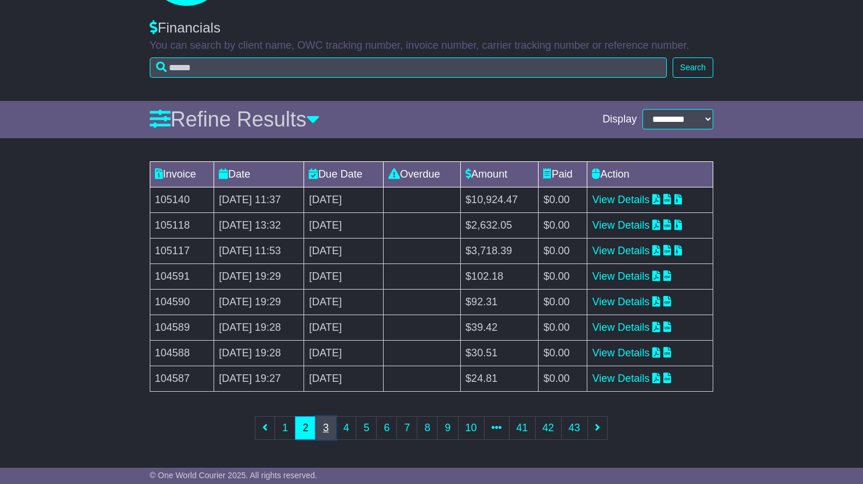
click at [327, 428] on link "3" at bounding box center [325, 428] width 21 height 24
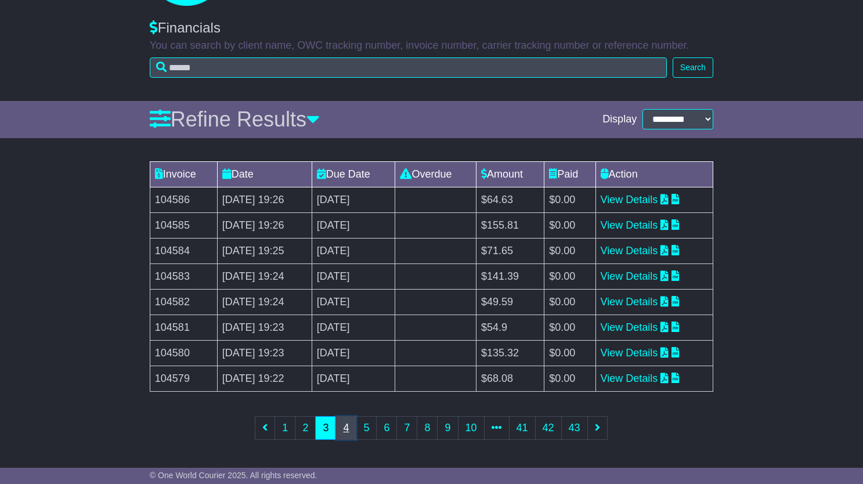
click at [347, 434] on link "4" at bounding box center [345, 428] width 21 height 24
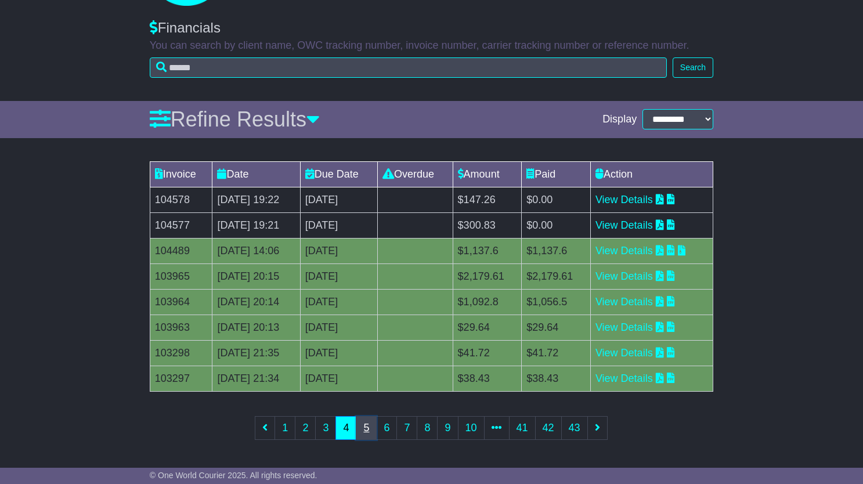
click at [364, 423] on link "5" at bounding box center [366, 428] width 21 height 24
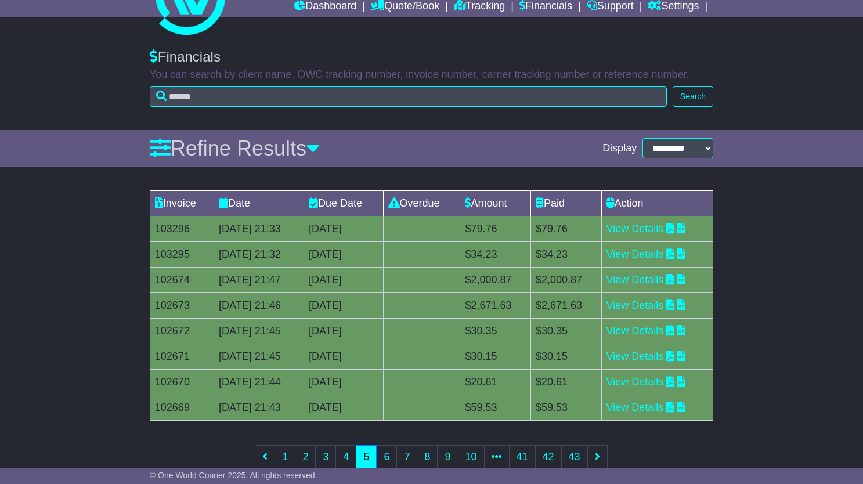
scroll to position [58, 0]
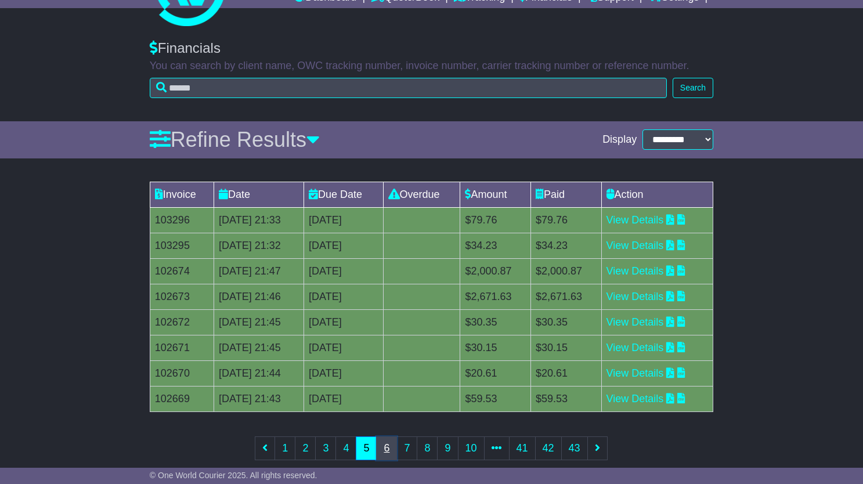
click at [382, 454] on link "6" at bounding box center [386, 448] width 21 height 24
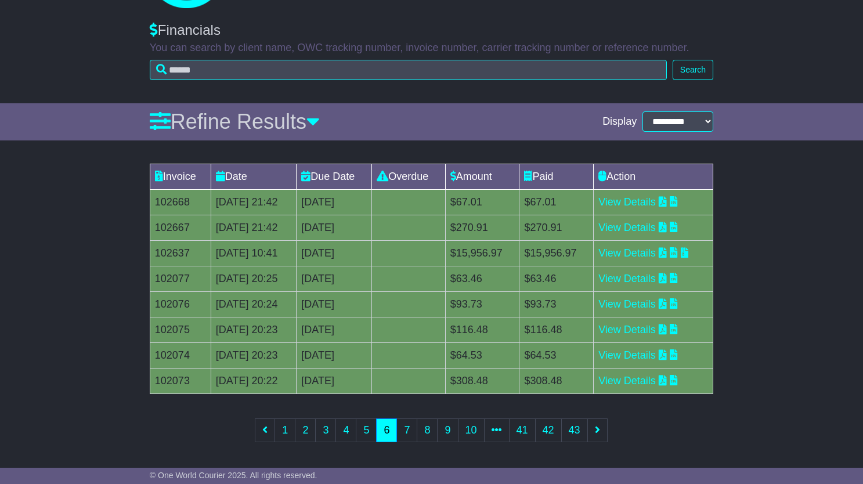
scroll to position [78, 0]
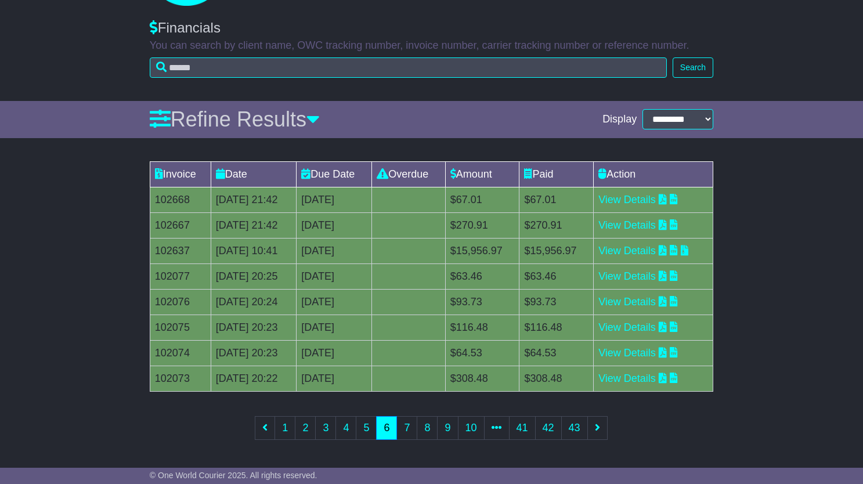
drag, startPoint x: 146, startPoint y: 430, endPoint x: 200, endPoint y: 433, distance: 54.6
click at [146, 430] on div "Invoice Date Due Date Overdue Amount Paid Action 102668 17 Jul 2025 21:42 31st …" at bounding box center [431, 308] width 575 height 306
click at [407, 431] on link "7" at bounding box center [406, 428] width 21 height 24
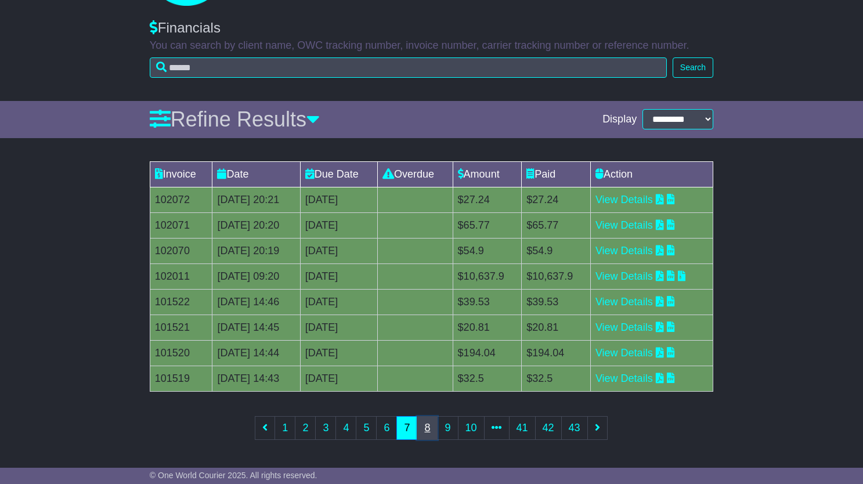
click at [427, 427] on link "8" at bounding box center [427, 428] width 21 height 24
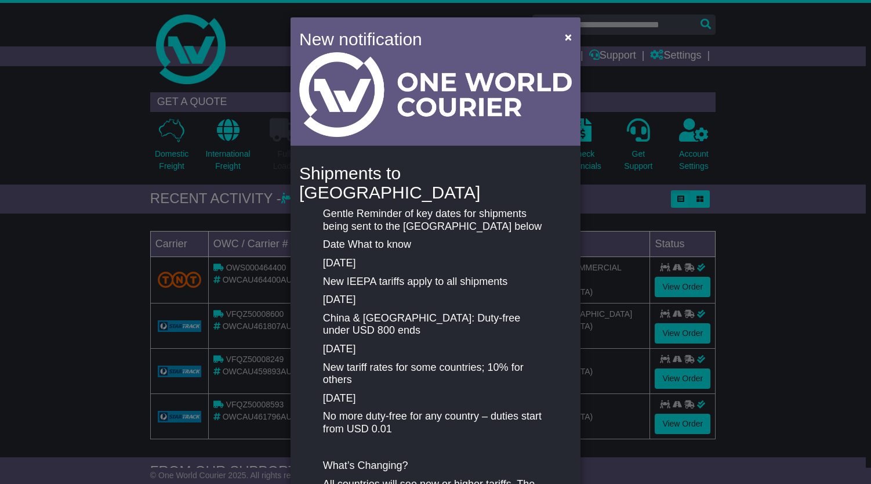
drag, startPoint x: 0, startPoint y: 0, endPoint x: 793, endPoint y: 215, distance: 821.8
click at [793, 215] on div "New notification × Shipments to [GEOGRAPHIC_DATA] Gentle Reminder of key dates …" at bounding box center [435, 242] width 871 height 484
